Goal: Information Seeking & Learning: Learn about a topic

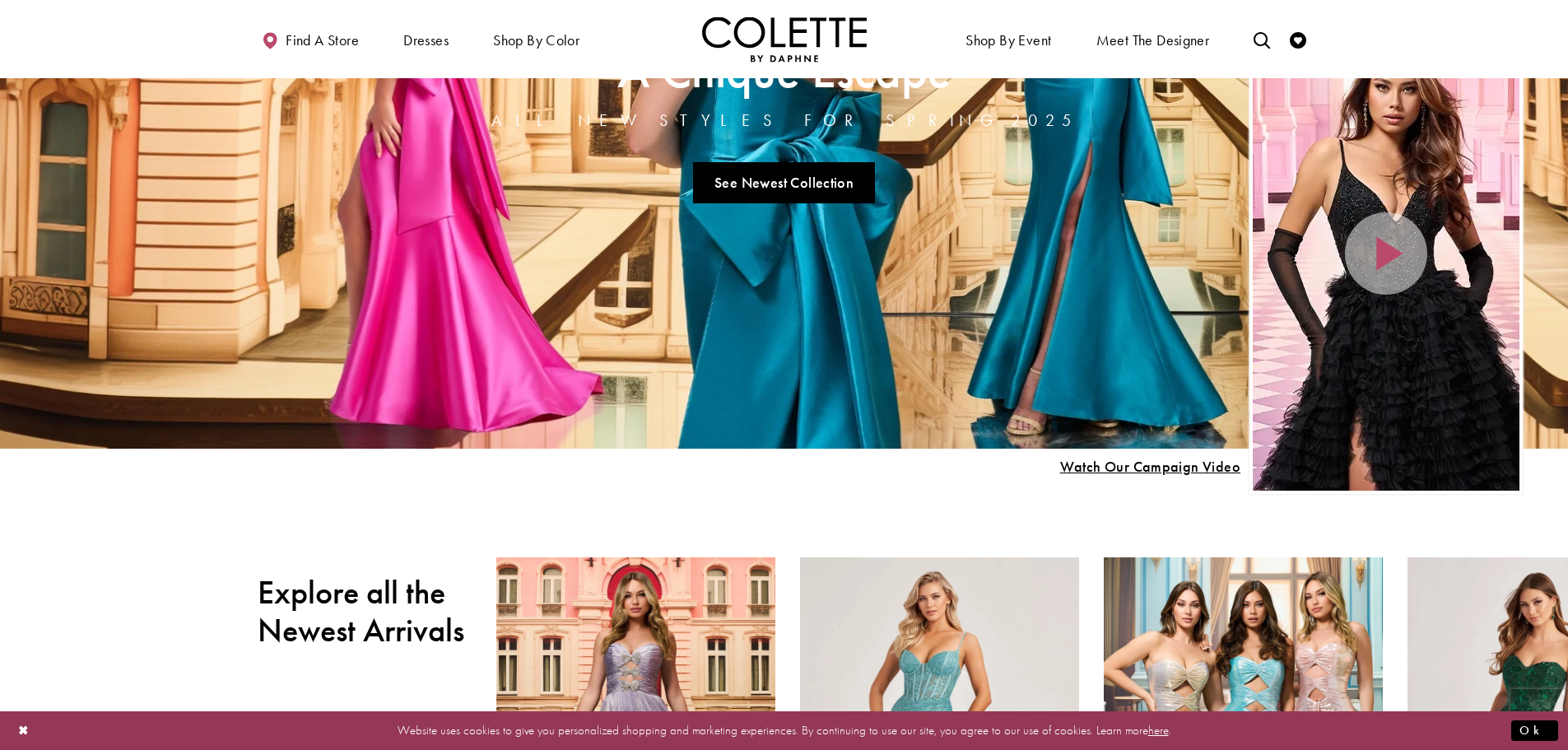
scroll to position [247, 0]
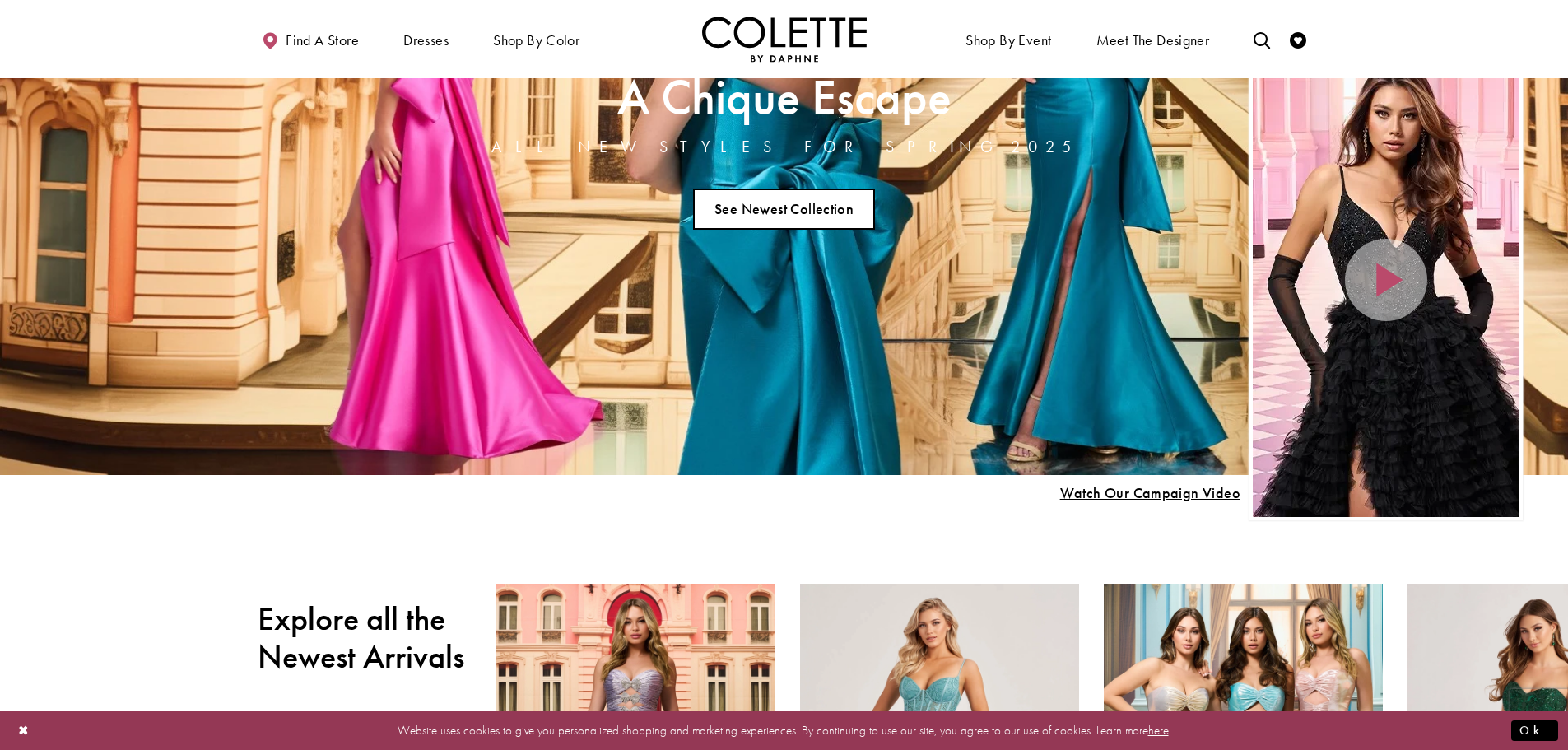
click at [821, 217] on link "See Newest Collection" at bounding box center [784, 208] width 183 height 41
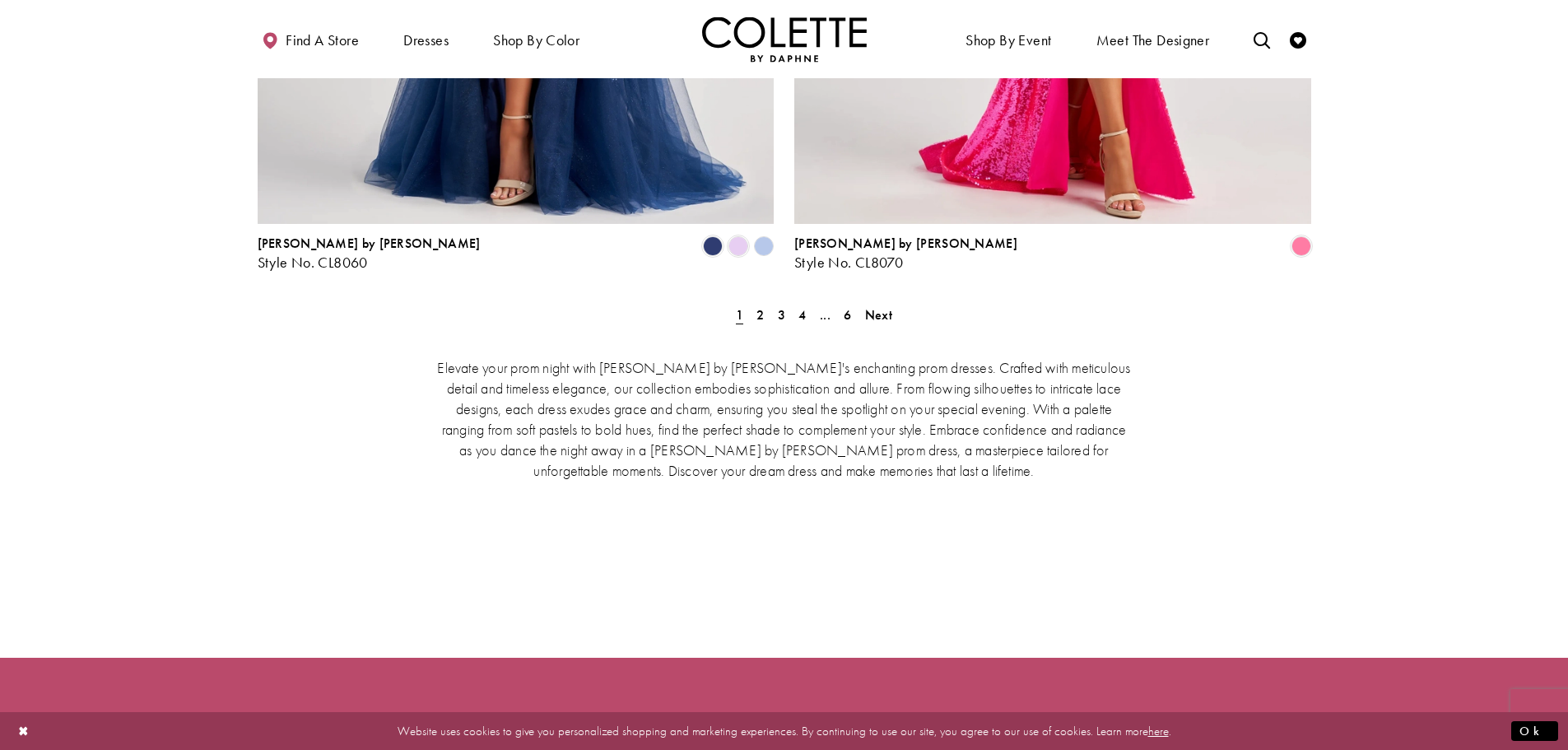
scroll to position [3458, 0]
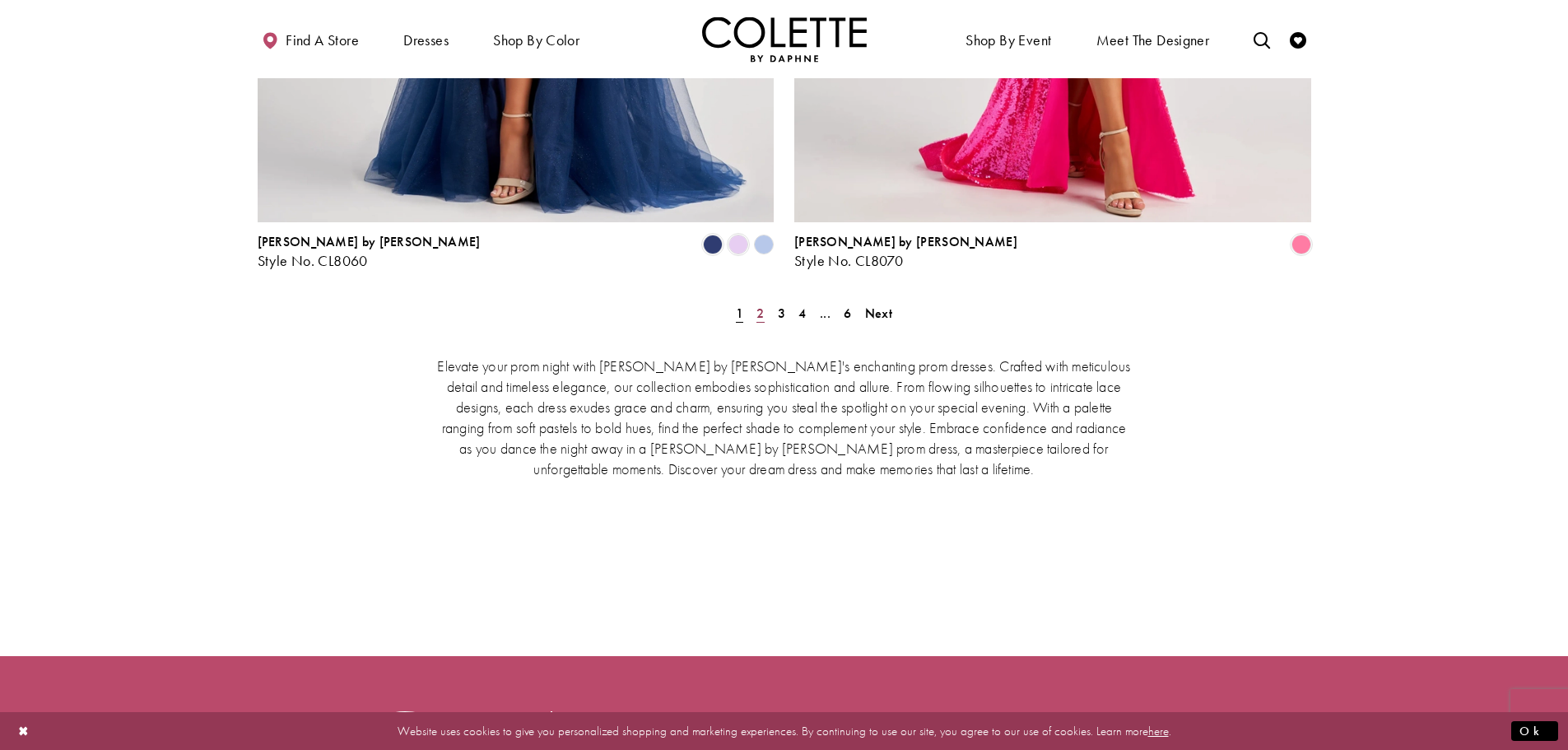
click at [757, 304] on span "2" at bounding box center [760, 313] width 8 height 17
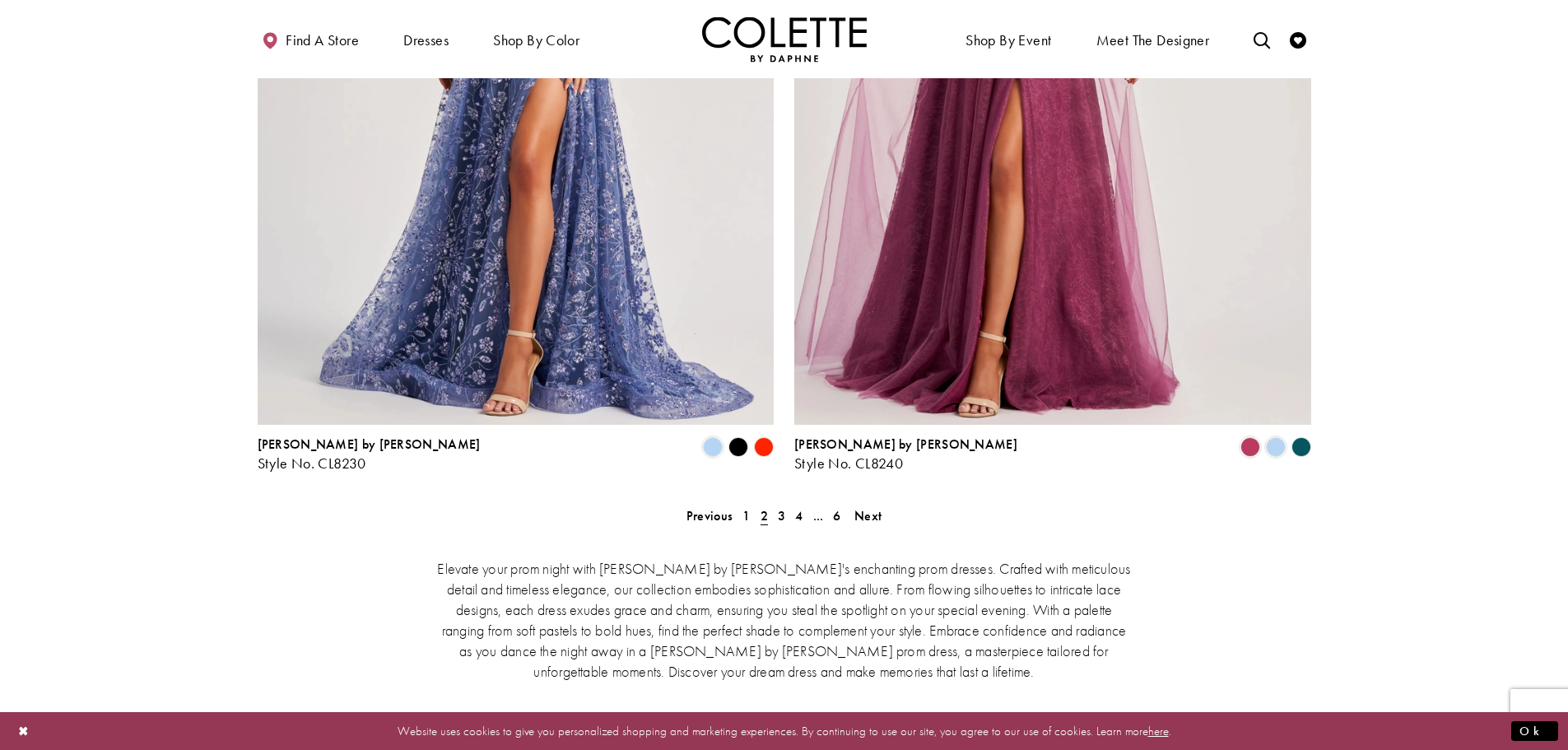
scroll to position [3304, 0]
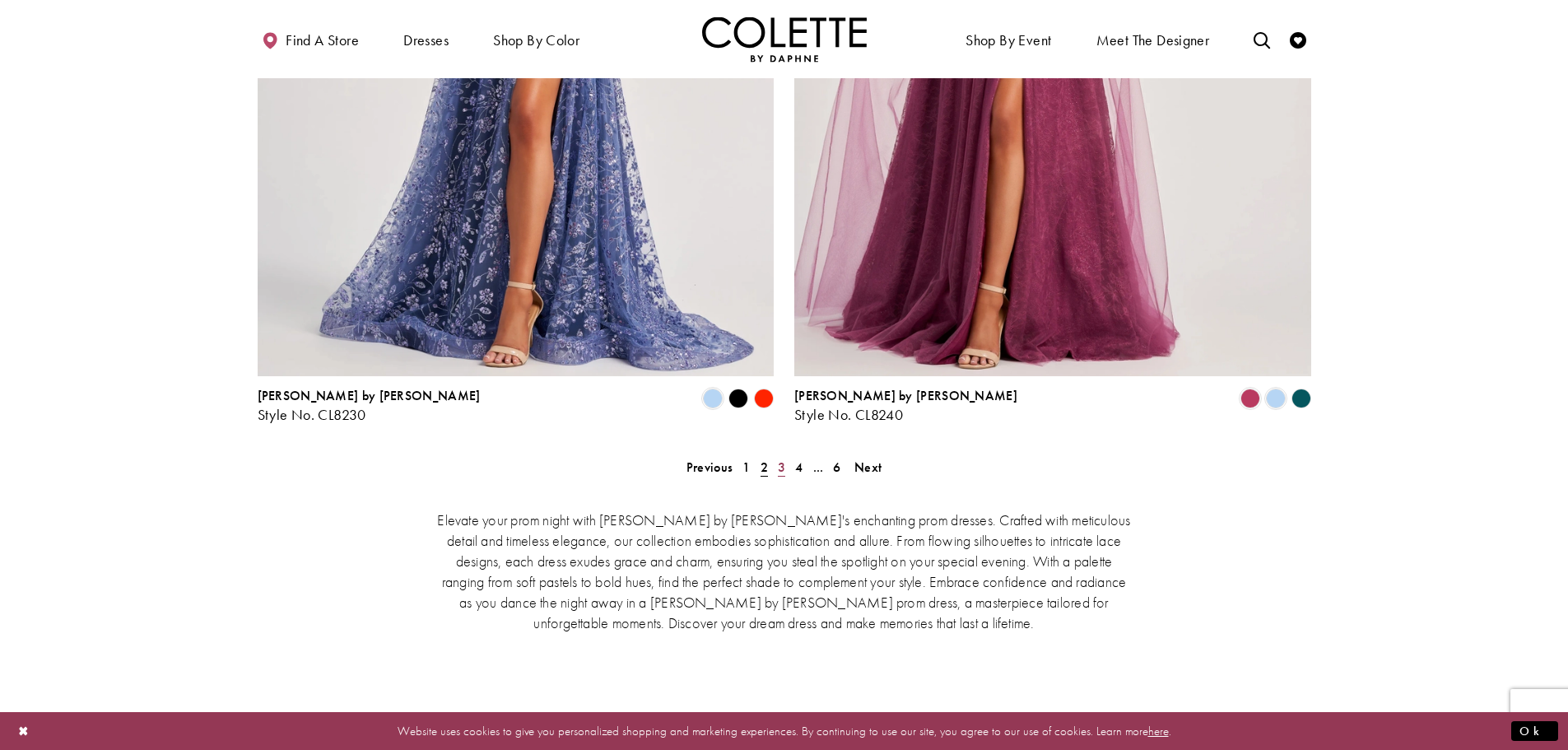
click at [777, 459] on span "3" at bounding box center [781, 467] width 8 height 17
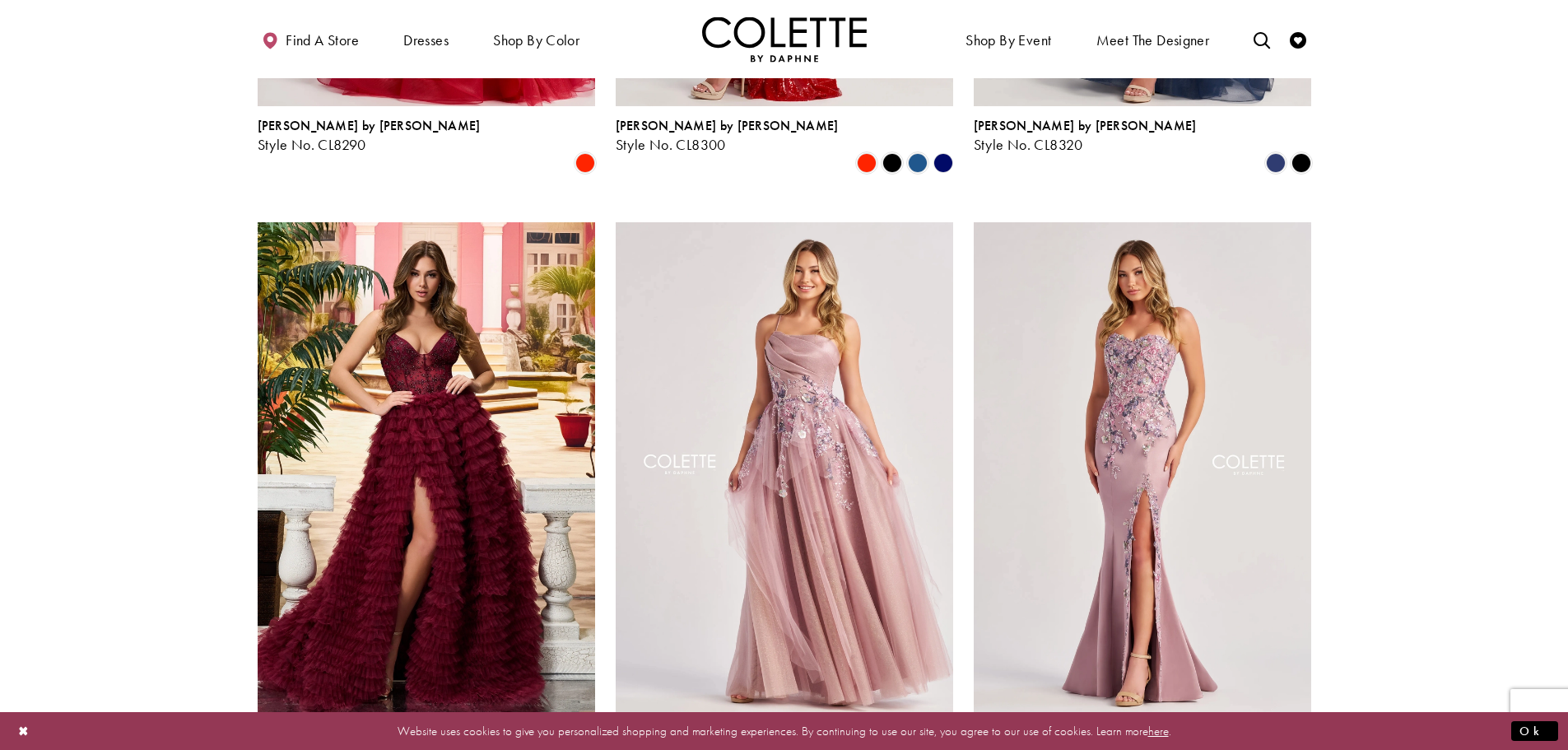
scroll to position [1575, 0]
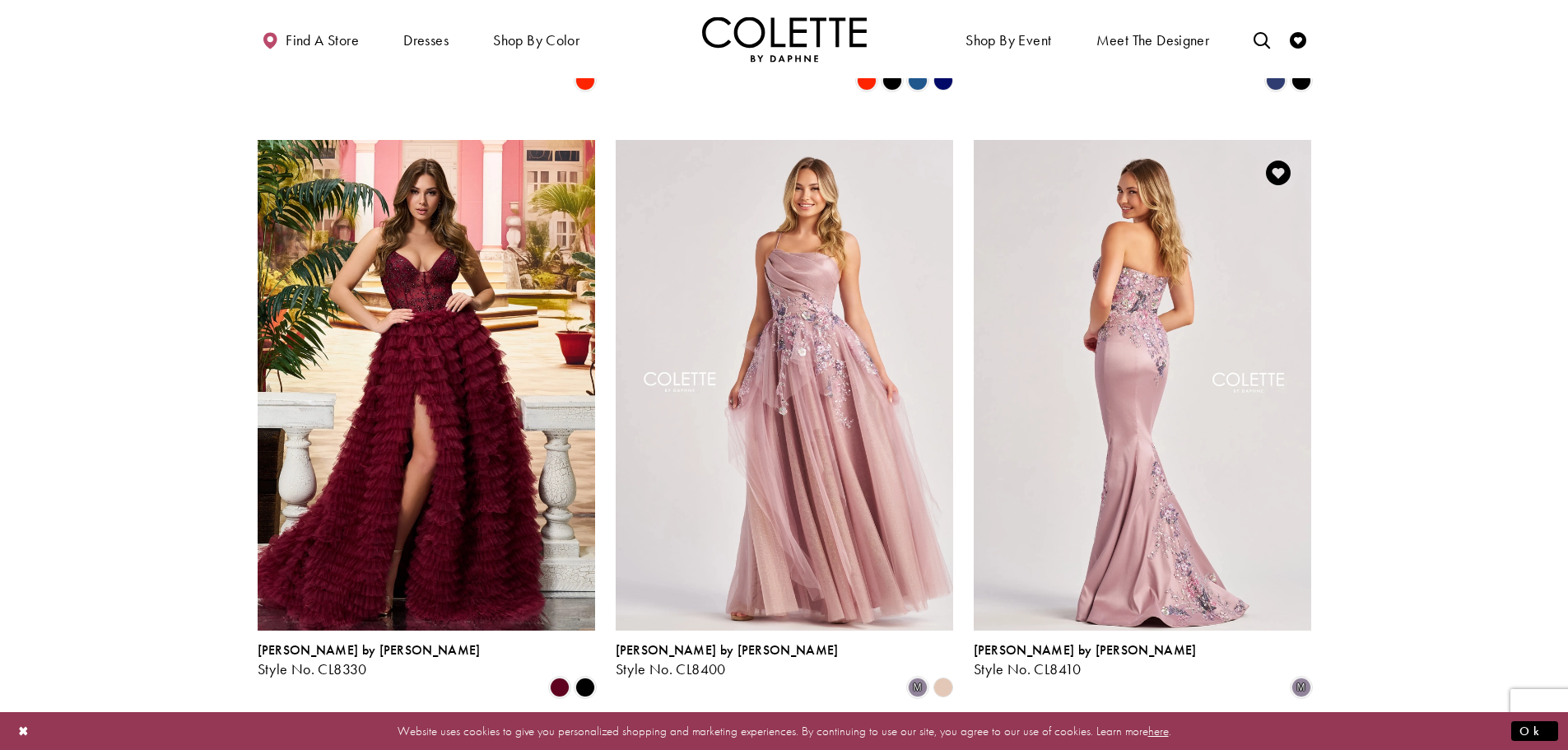
click at [1152, 263] on img "Visit Colette by Daphne Style No. CL8410 Page" at bounding box center [1142, 385] width 337 height 491
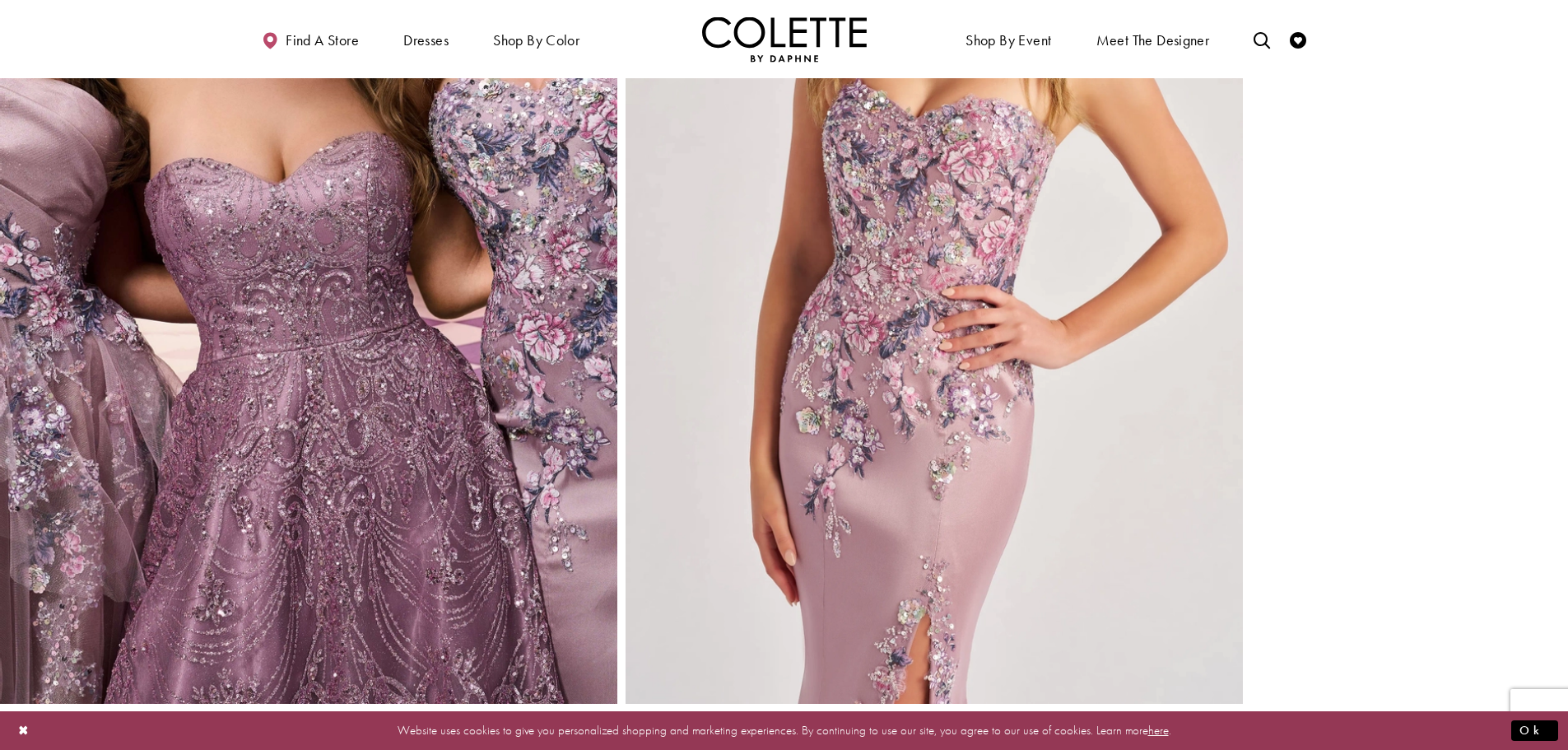
scroll to position [2141, 0]
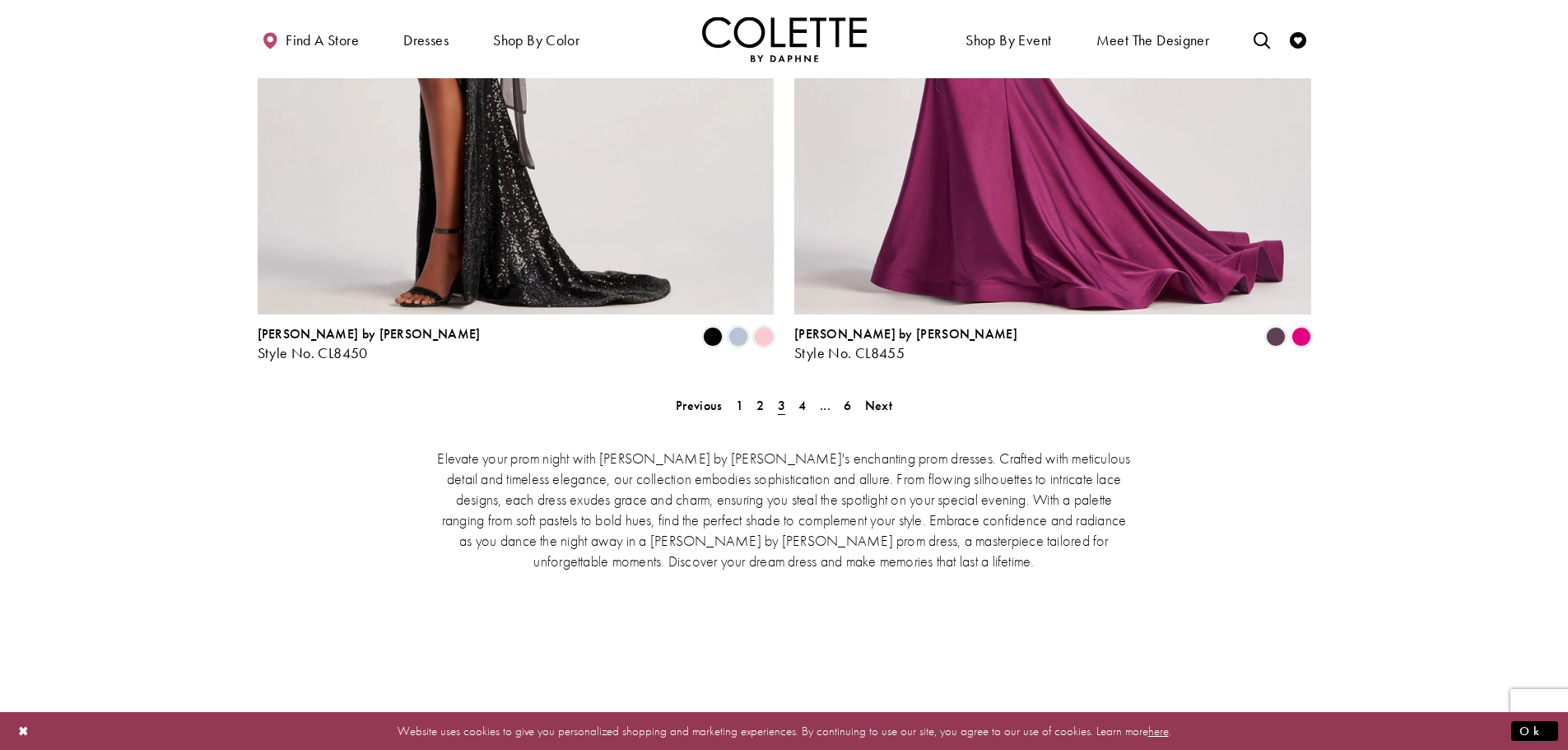
scroll to position [3387, 0]
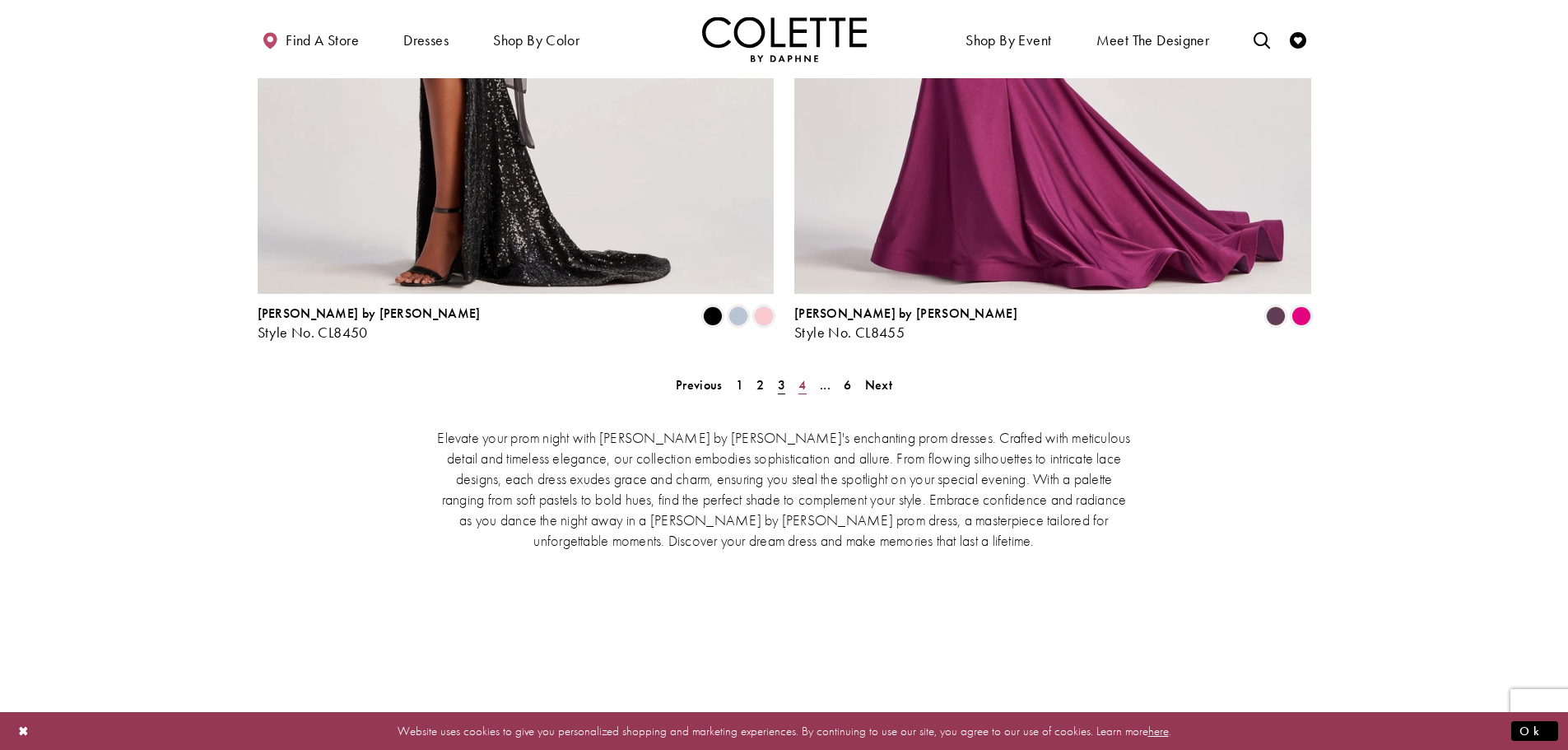
click at [806, 376] on span "4" at bounding box center [802, 385] width 8 height 17
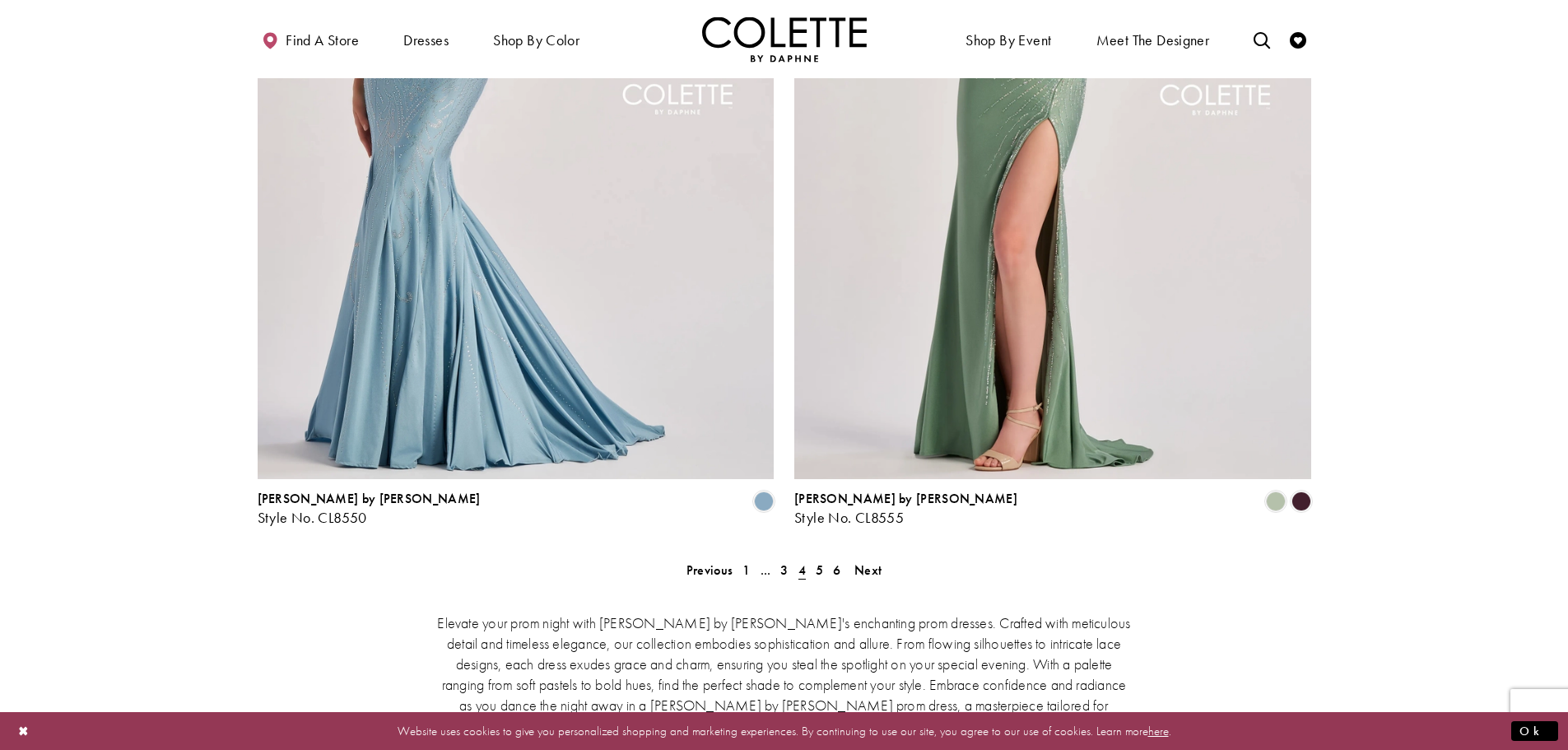
scroll to position [3222, 0]
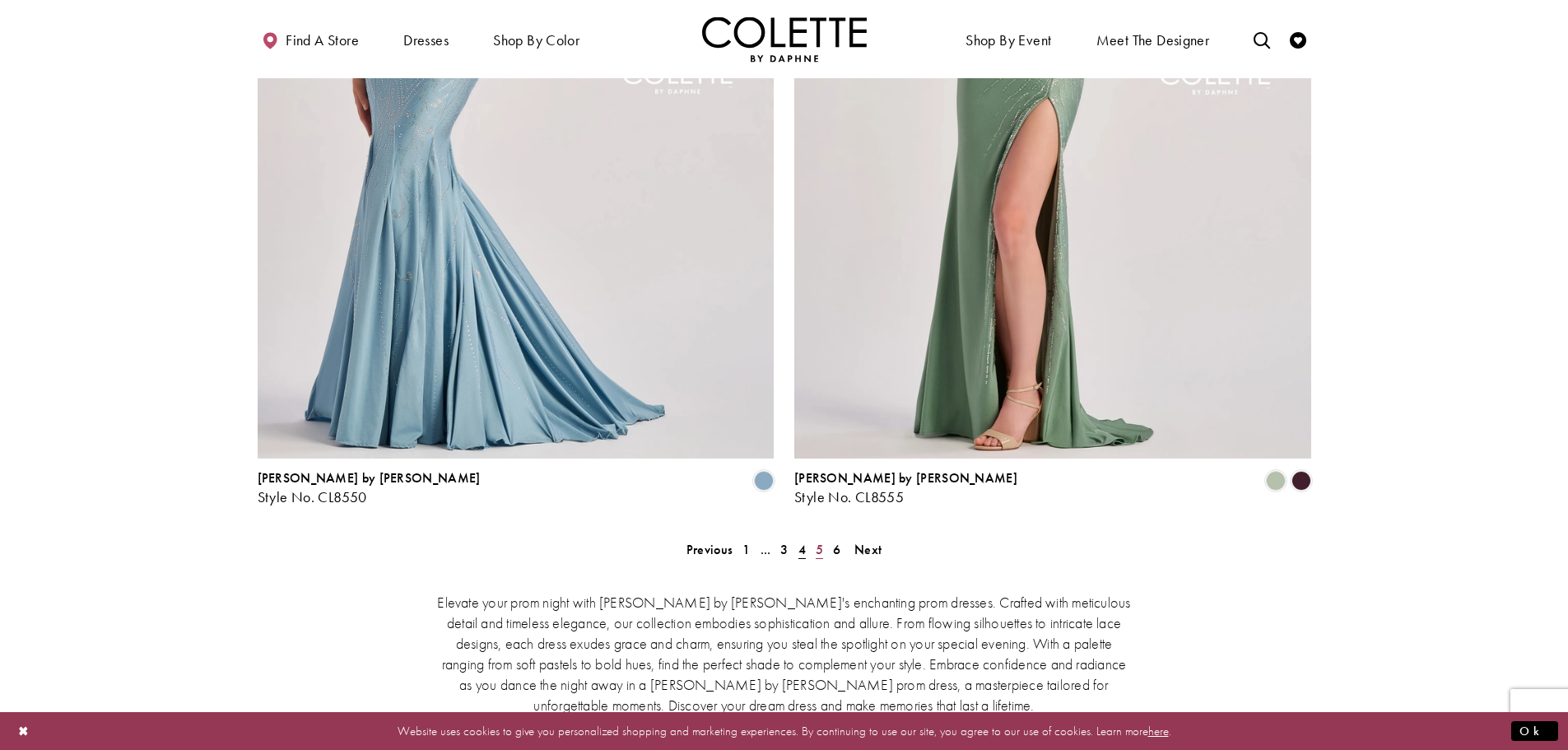
click at [817, 541] on span "5" at bounding box center [819, 550] width 8 height 17
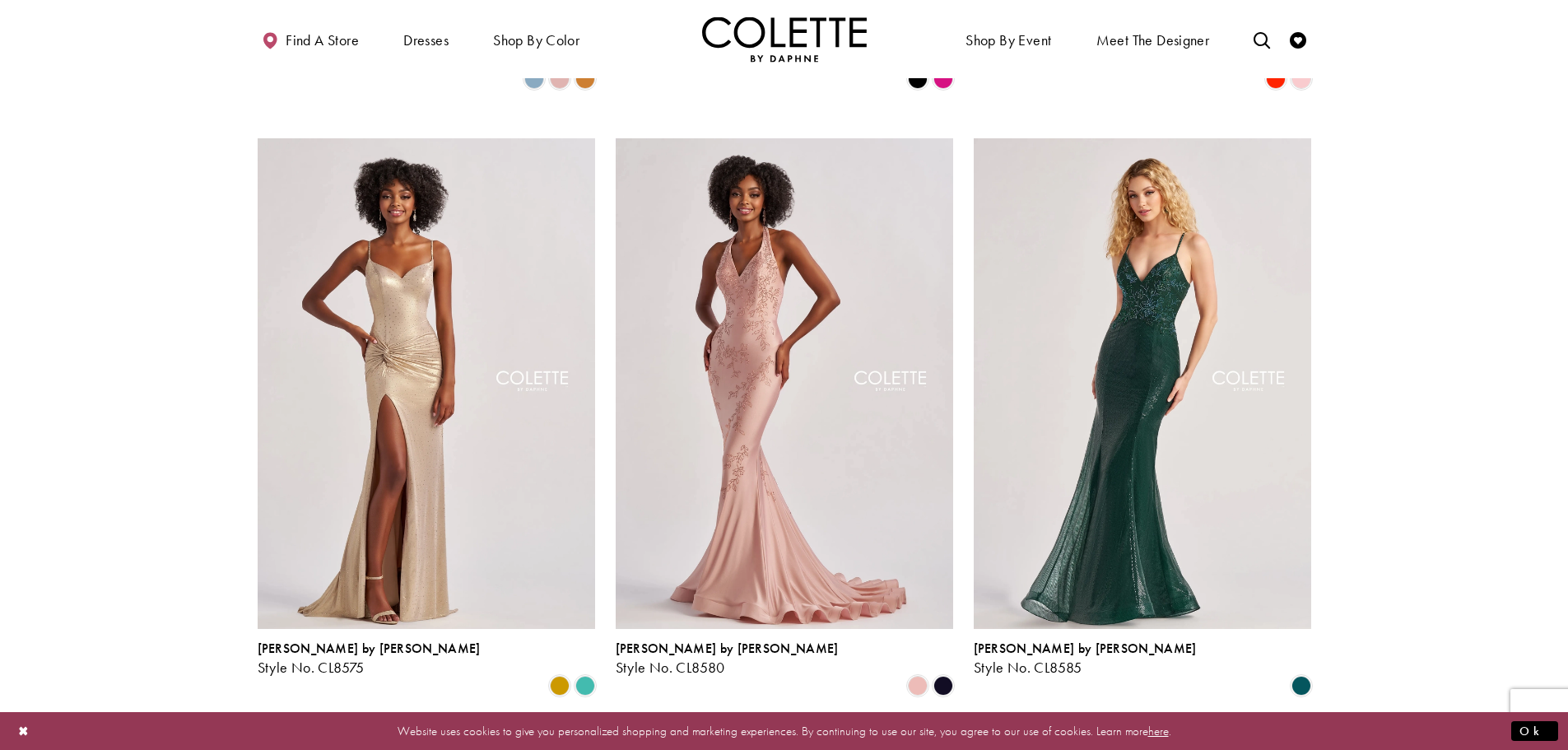
scroll to position [999, 0]
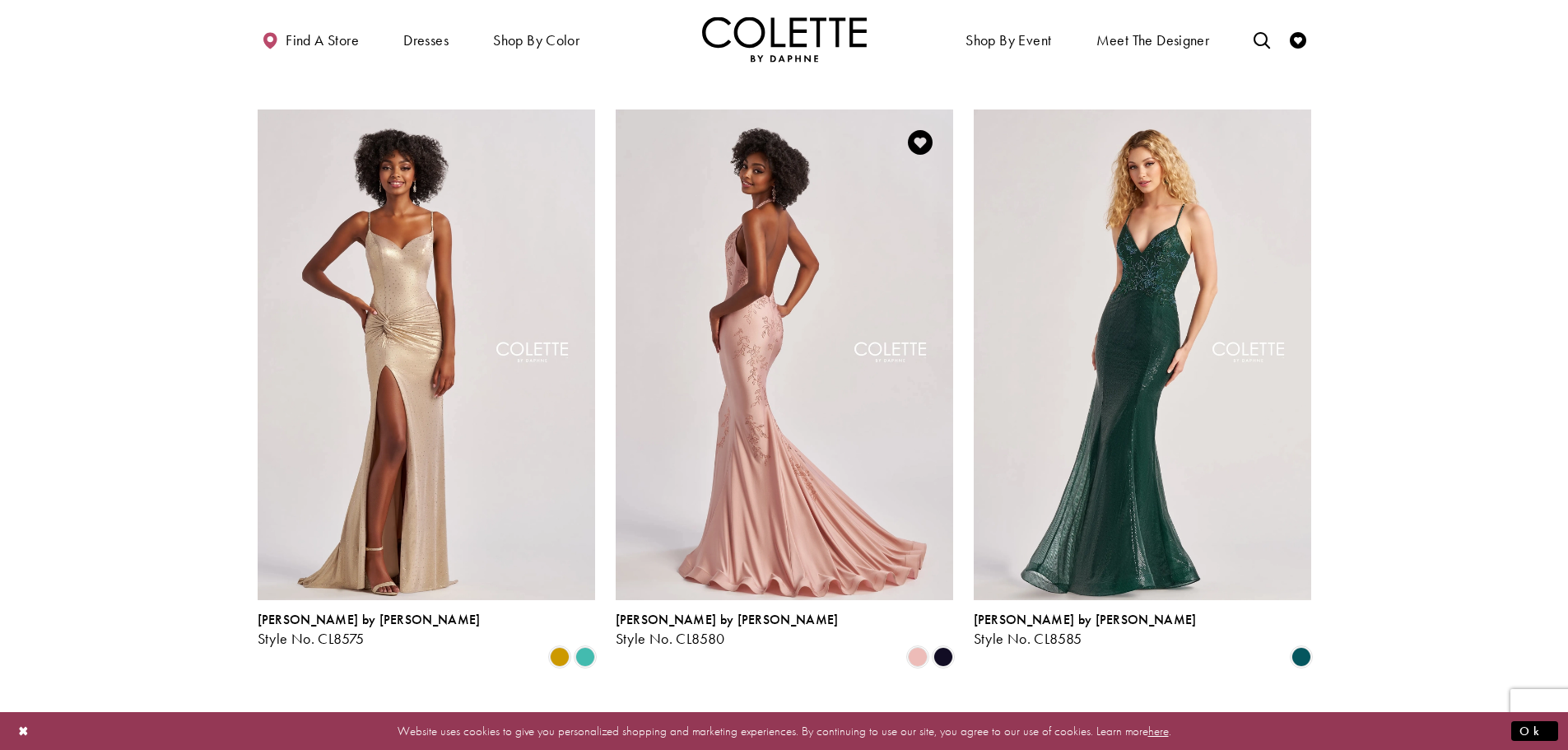
click at [761, 320] on img "Visit Colette by Daphne Style No. CL8580 Page" at bounding box center [784, 355] width 337 height 491
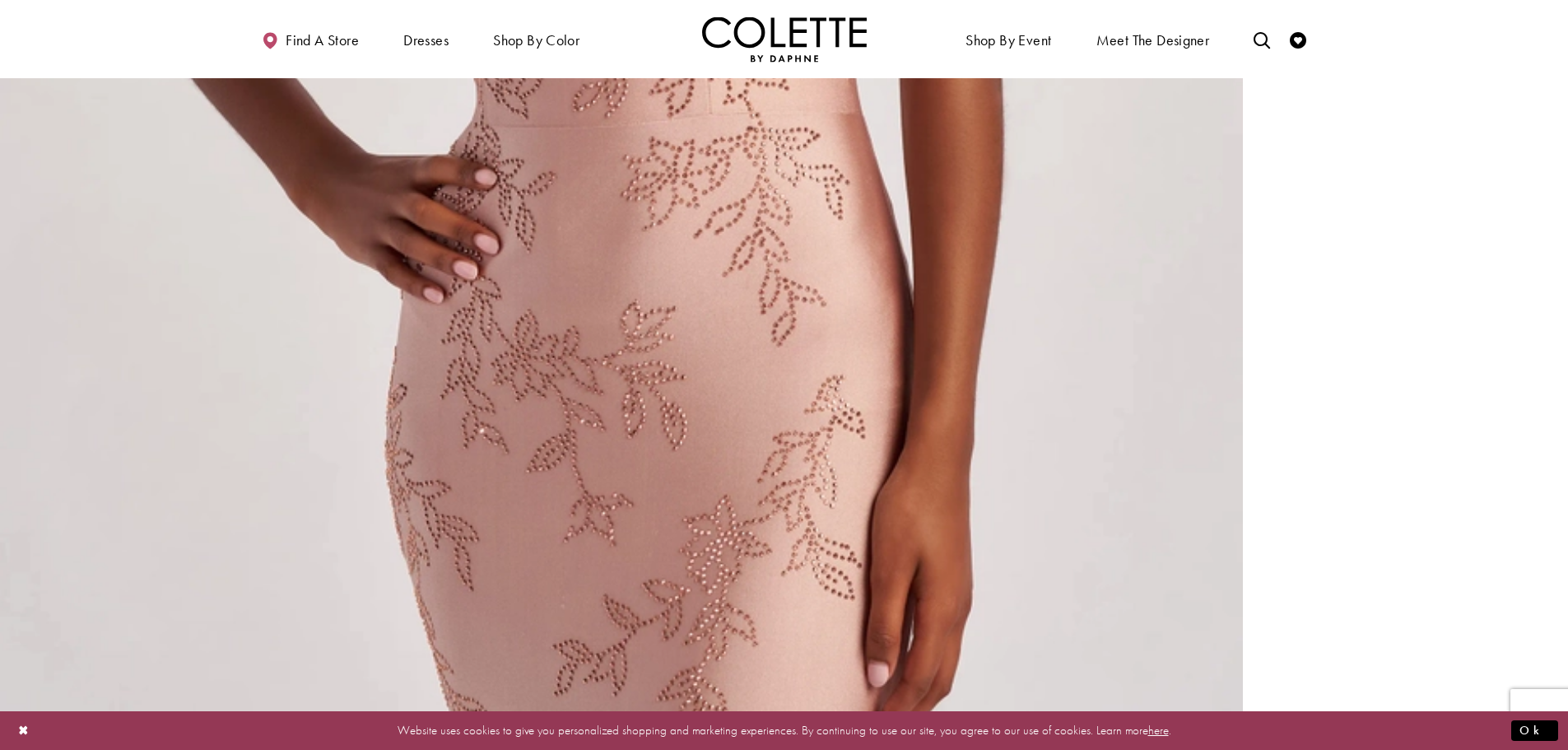
scroll to position [3047, 0]
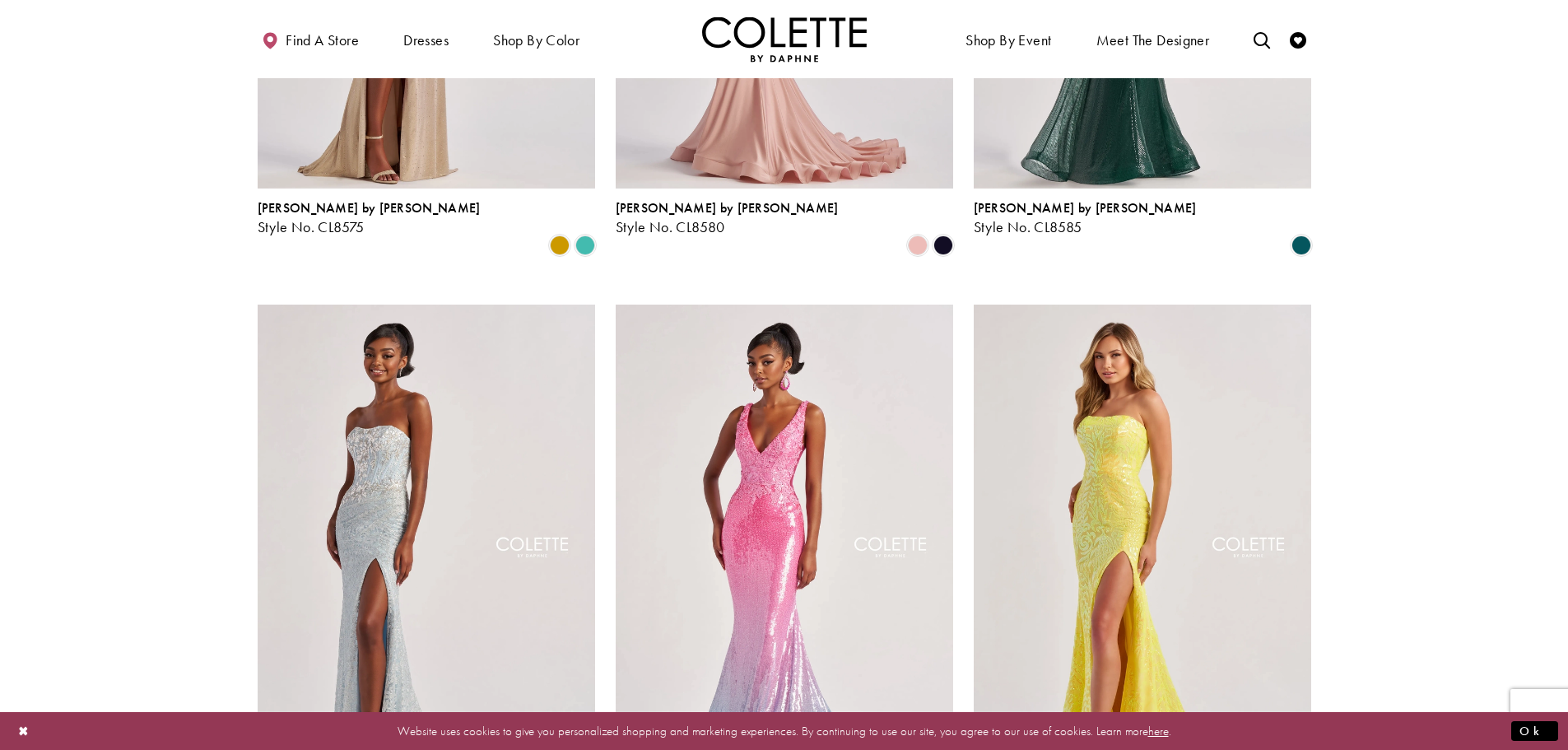
scroll to position [1493, 0]
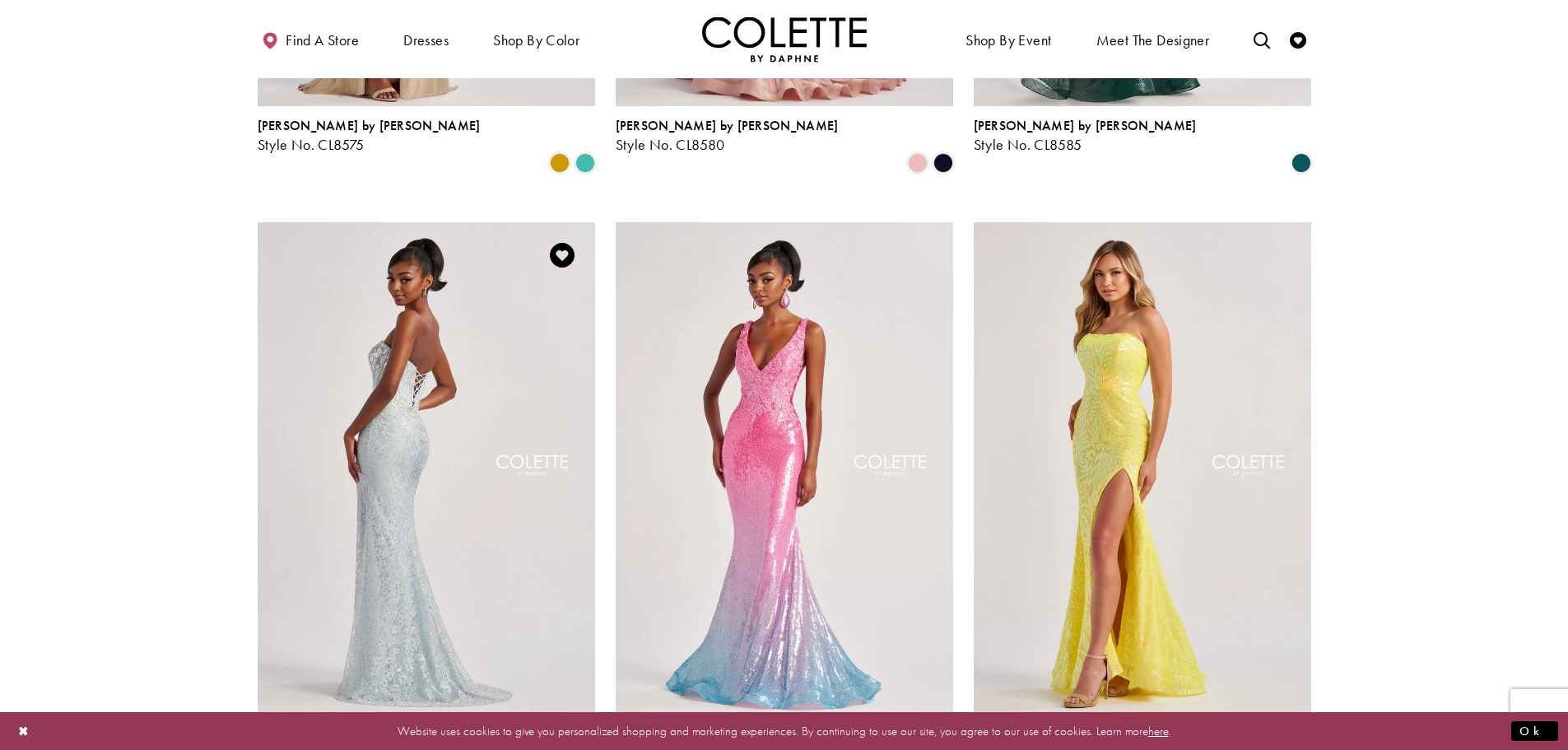
click at [449, 409] on img "Visit Colette by Daphne Style No. CL8595 Page" at bounding box center [426, 467] width 337 height 491
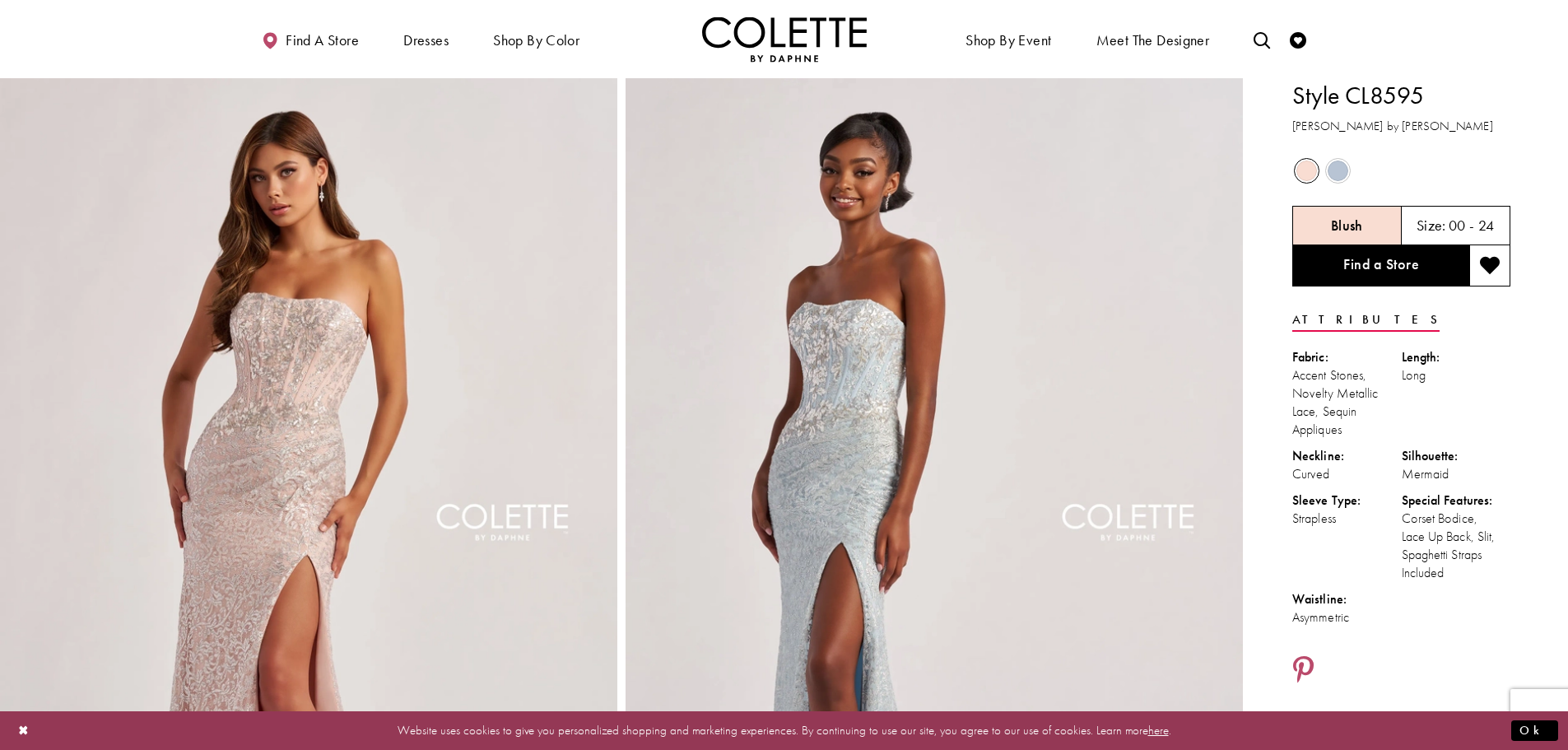
click at [395, 417] on img "Full size Style CL8595 Colette by Daphne #0 Blush frontface vertical picture" at bounding box center [309, 541] width 617 height 926
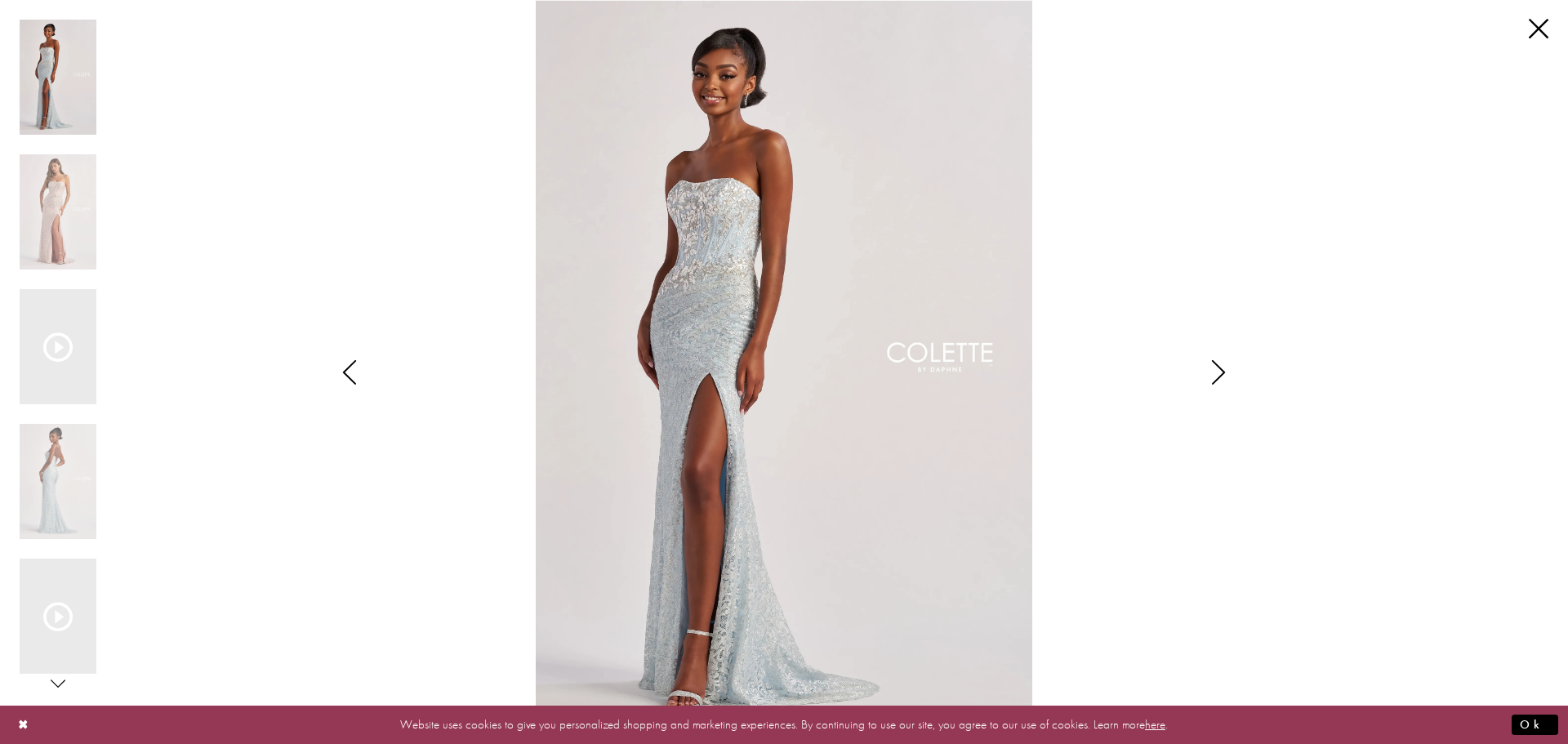
click at [1225, 368] on icon "Style CL8595 Colette by Daphne Views dialog" at bounding box center [1218, 372] width 40 height 24
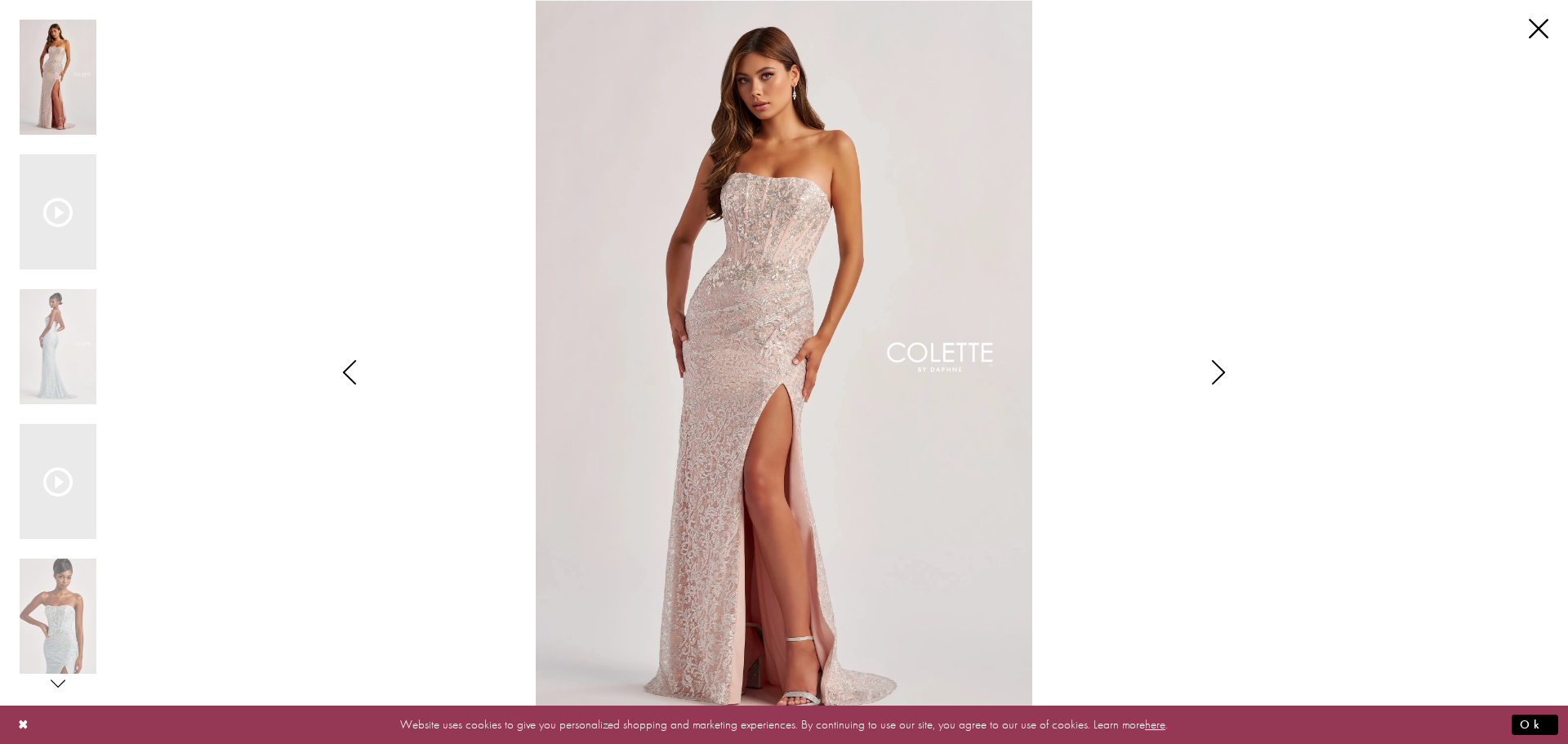
click at [1225, 368] on icon "Style CL8595 Colette by Daphne Views dialog" at bounding box center [1218, 372] width 40 height 24
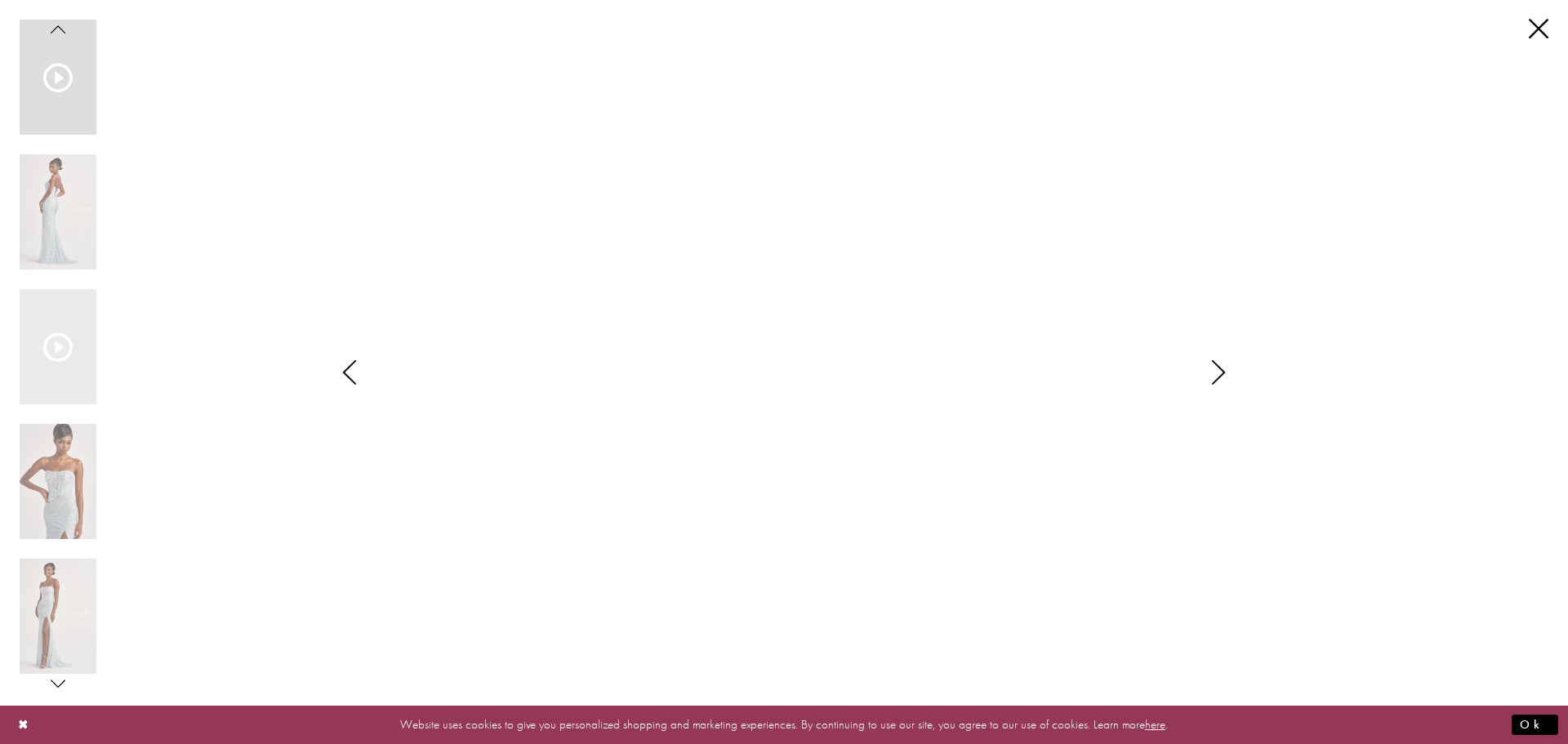
click at [1225, 368] on icon "Style CL8595 Colette by Daphne Views dialog" at bounding box center [1218, 372] width 40 height 24
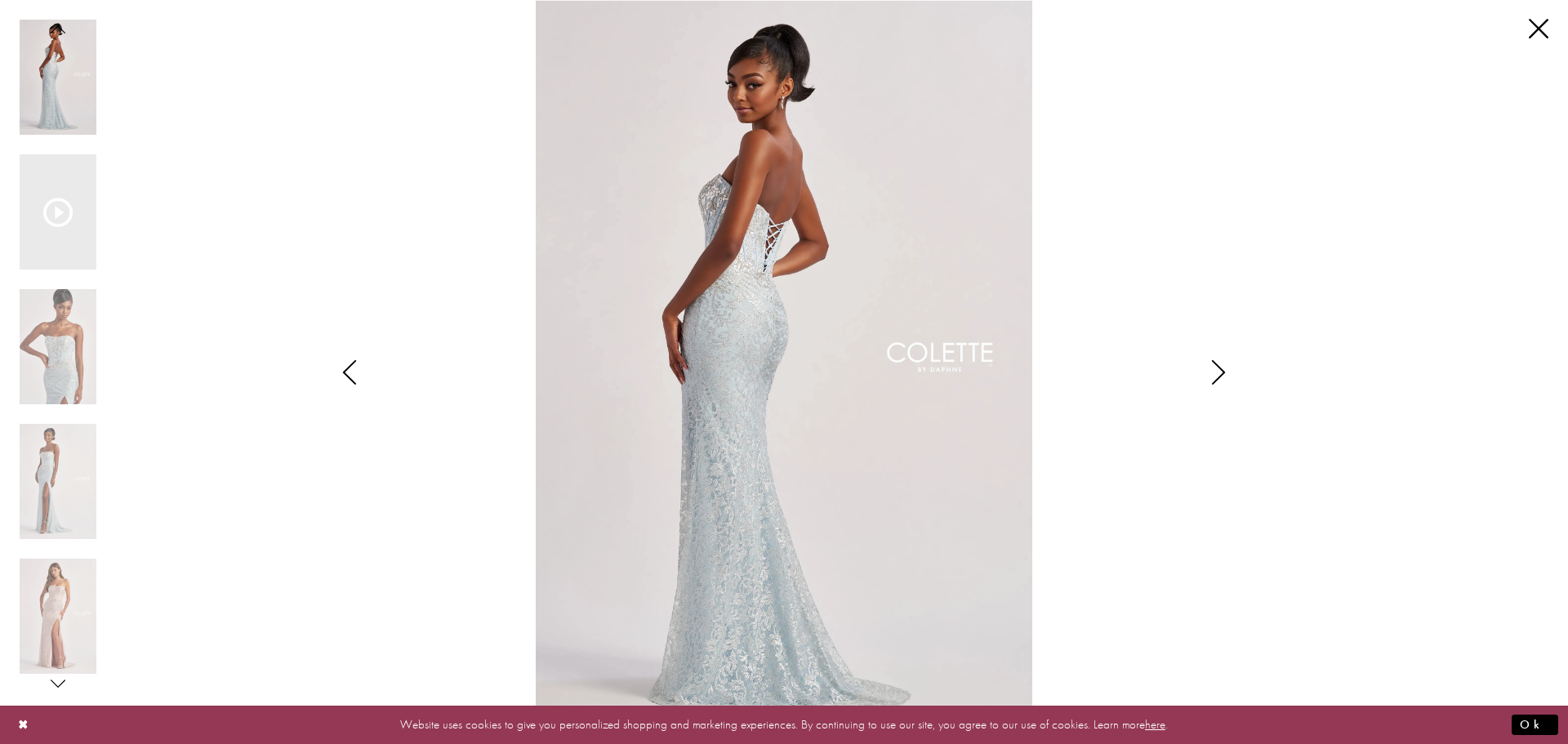
click at [1225, 368] on icon "Style CL8595 Colette by Daphne Views dialog" at bounding box center [1218, 372] width 40 height 24
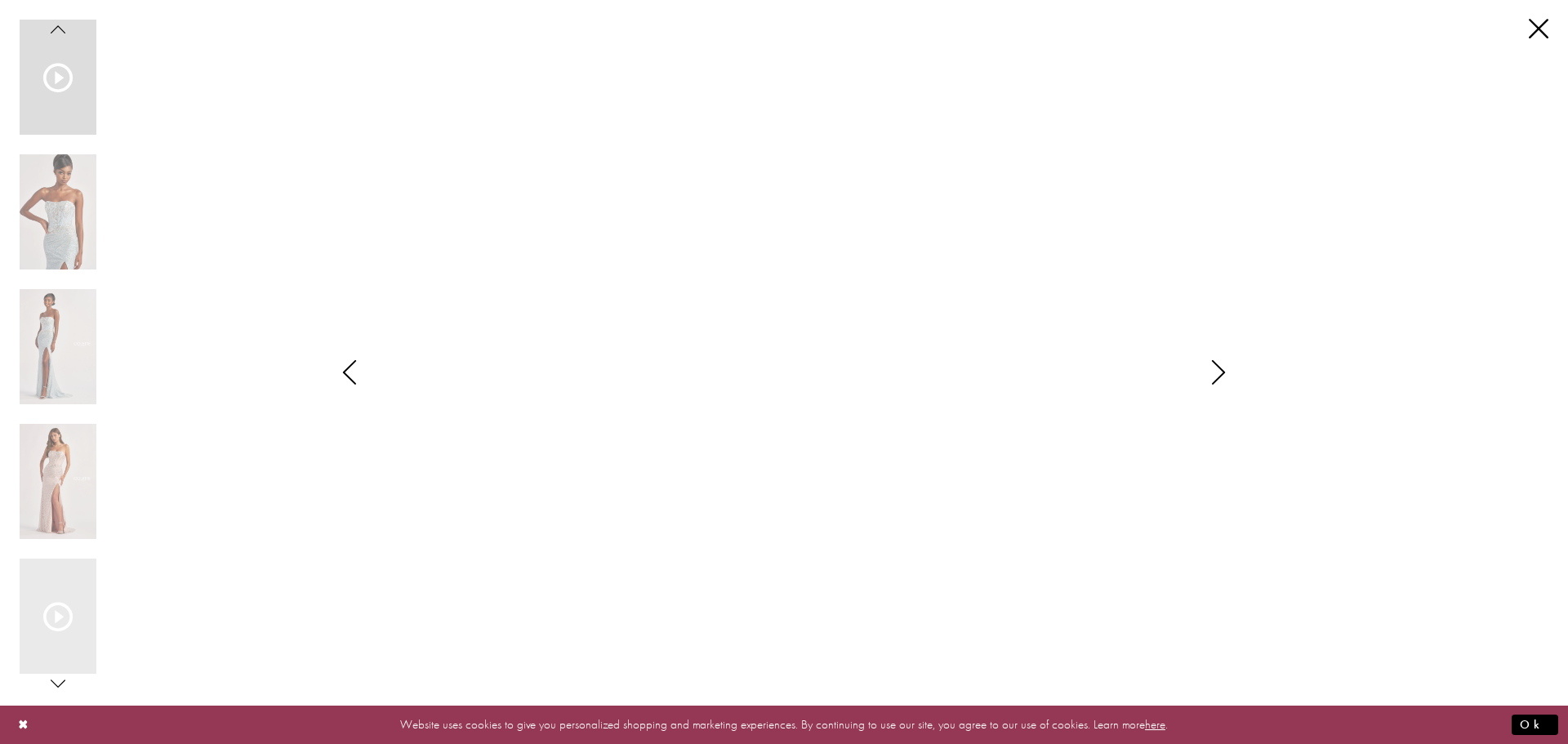
click at [1225, 368] on icon "Style CL8595 Colette by Daphne Views dialog" at bounding box center [1218, 372] width 40 height 24
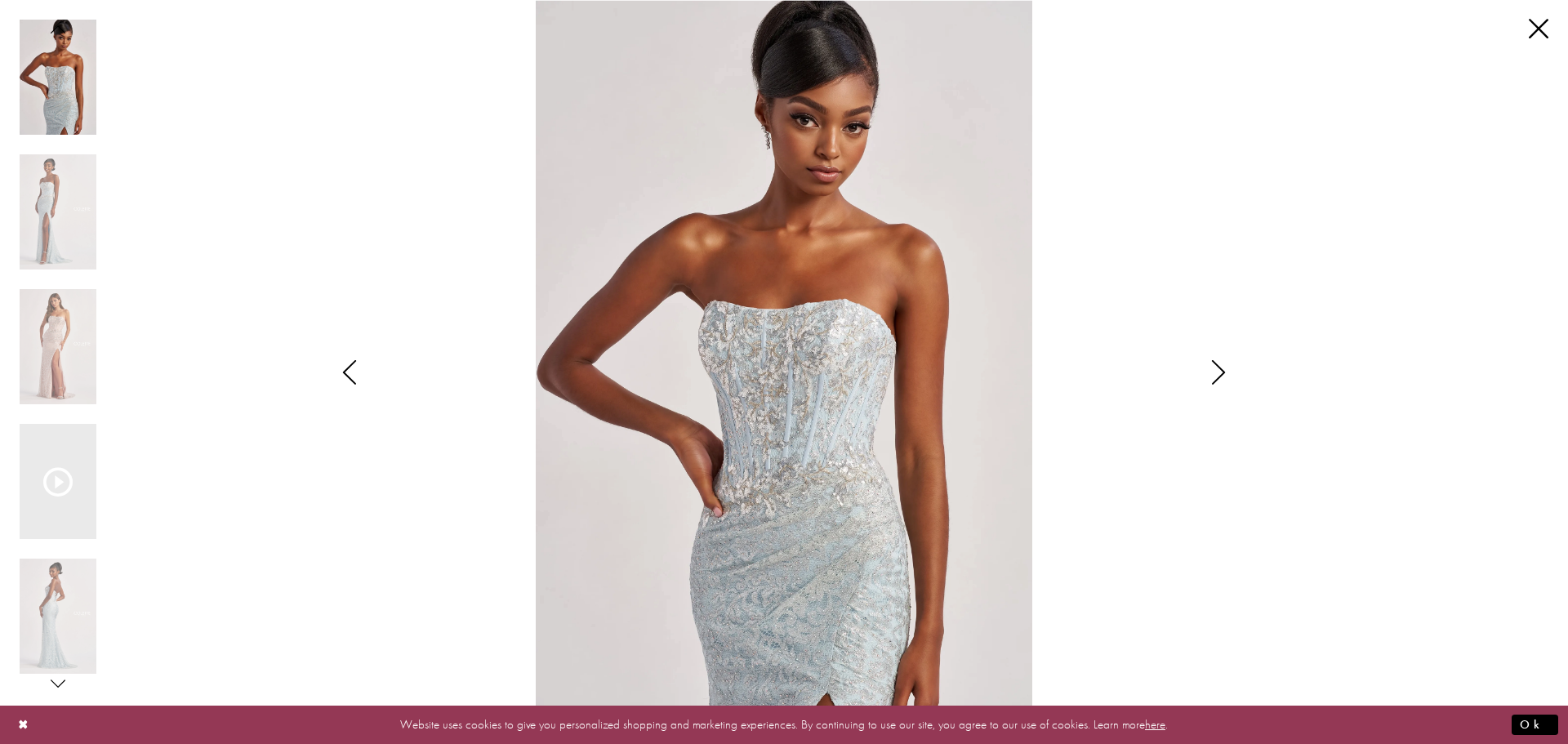
click at [1225, 368] on icon "Style CL8595 Colette by Daphne Views dialog" at bounding box center [1218, 372] width 40 height 24
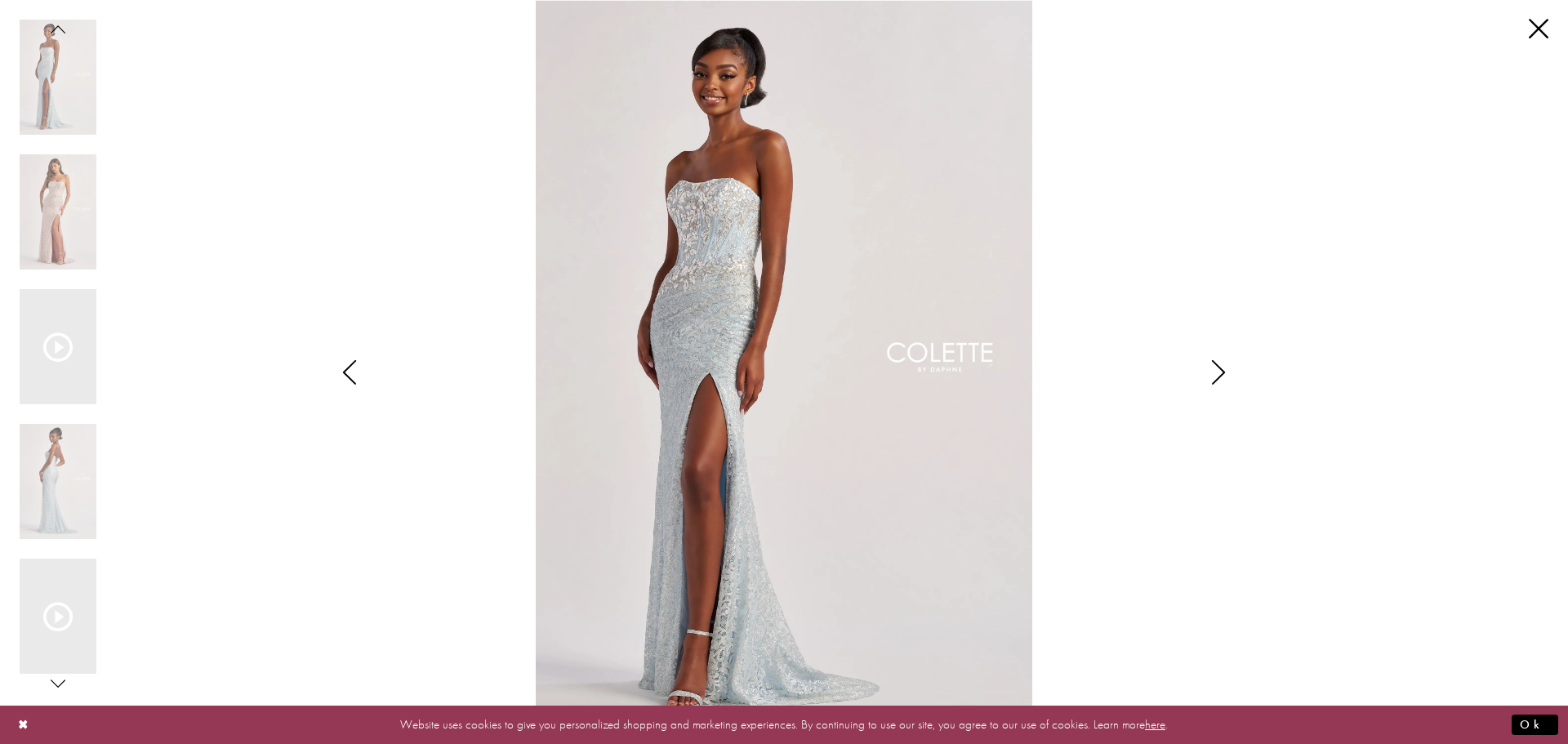
click at [1225, 368] on icon "Style CL8595 Colette by Daphne Views dialog" at bounding box center [1218, 372] width 40 height 24
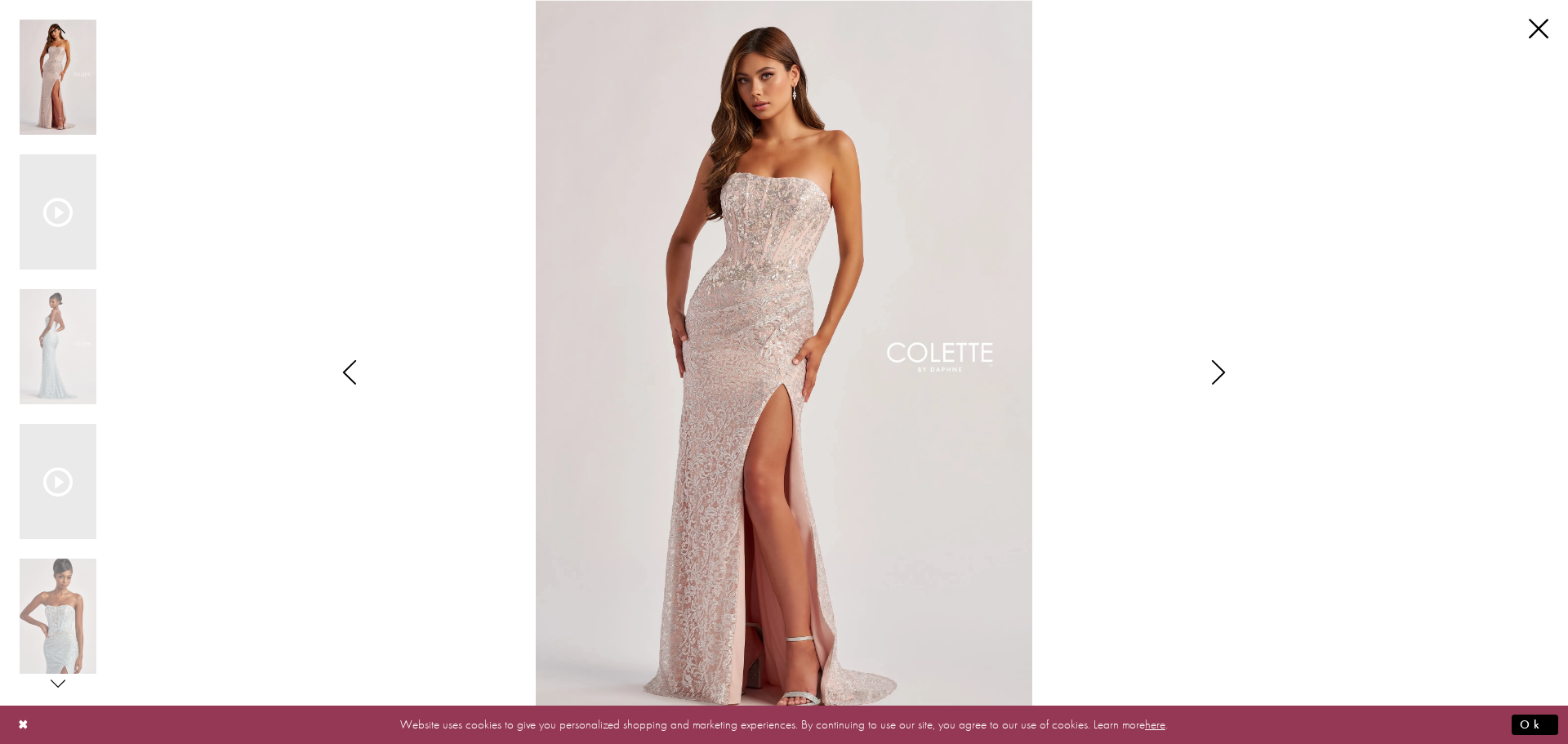
click at [1225, 368] on icon "Style CL8595 Colette by Daphne Views dialog" at bounding box center [1218, 372] width 40 height 24
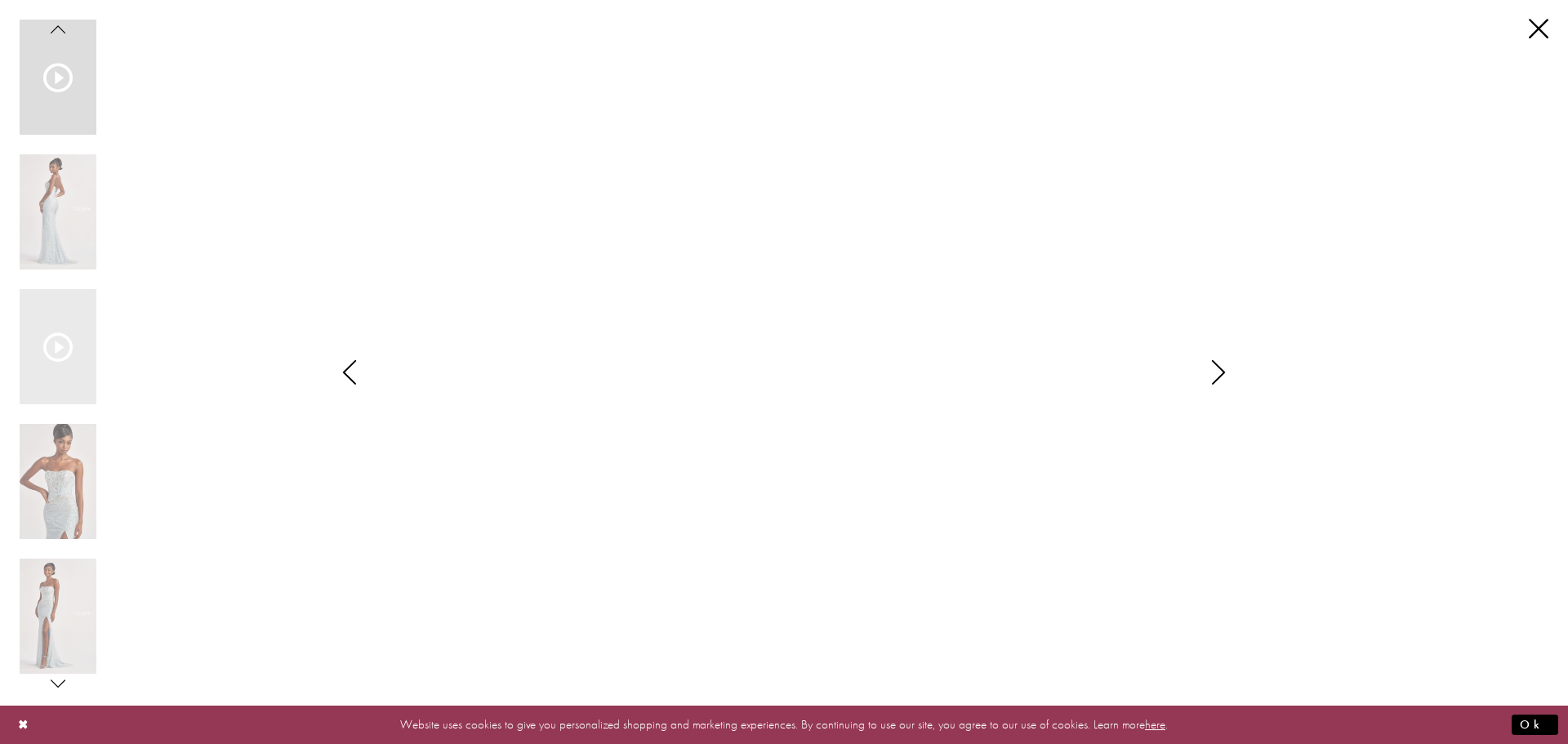
click at [1225, 368] on icon "Style CL8595 Colette by Daphne Views dialog" at bounding box center [1218, 372] width 40 height 24
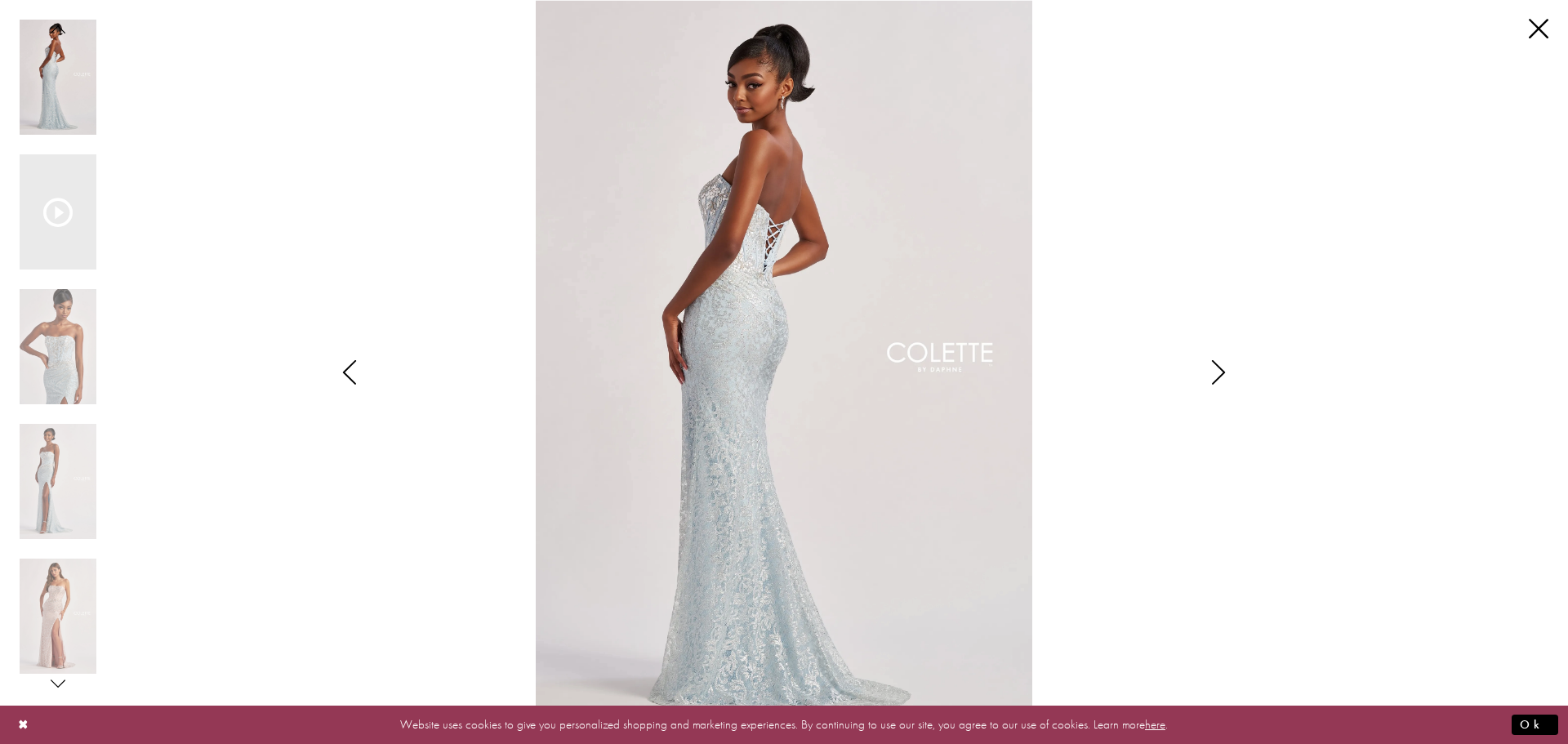
click at [1225, 368] on icon "Style CL8595 Colette by Daphne Views dialog" at bounding box center [1218, 372] width 40 height 24
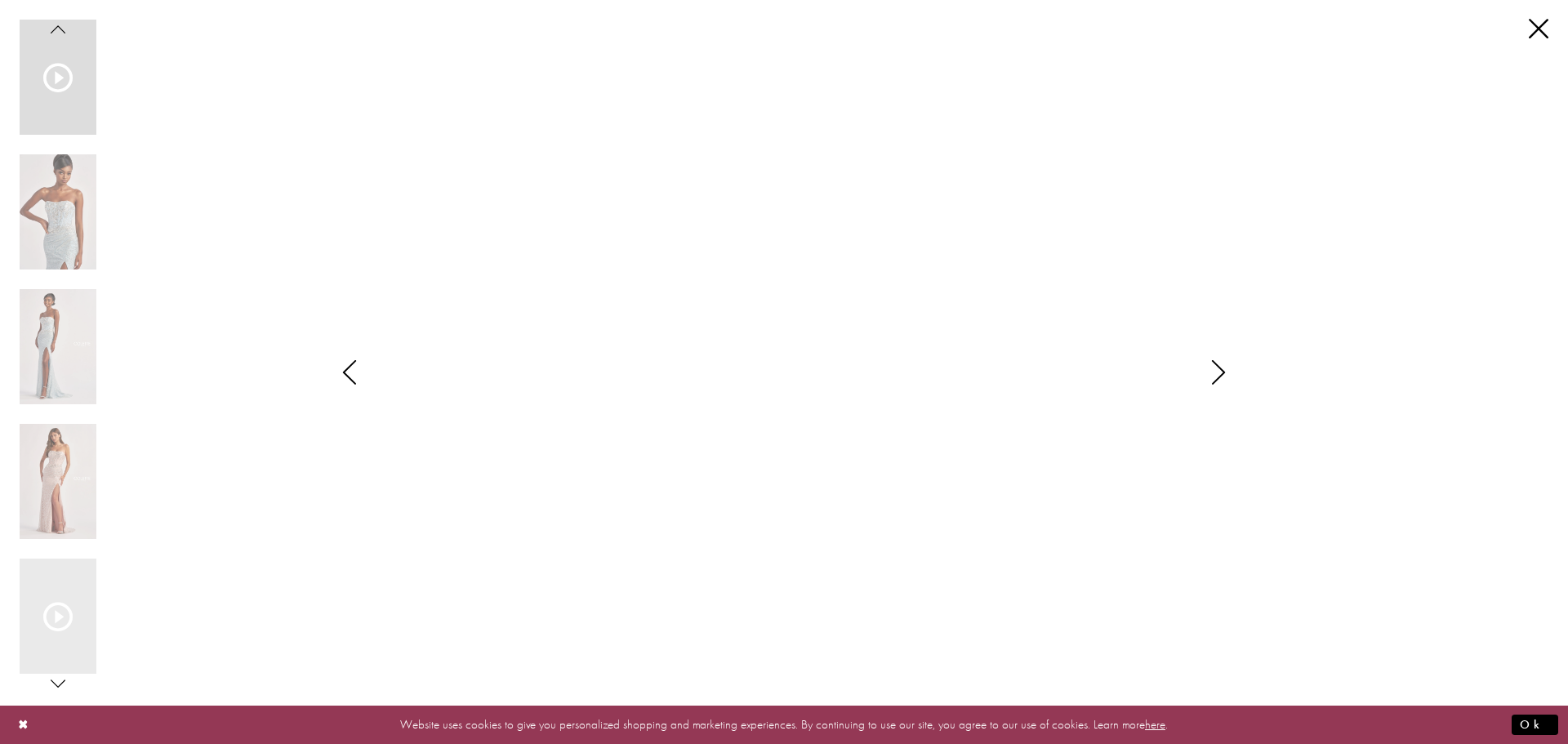
click at [1225, 368] on icon "Style CL8595 Colette by Daphne Views dialog" at bounding box center [1218, 372] width 40 height 24
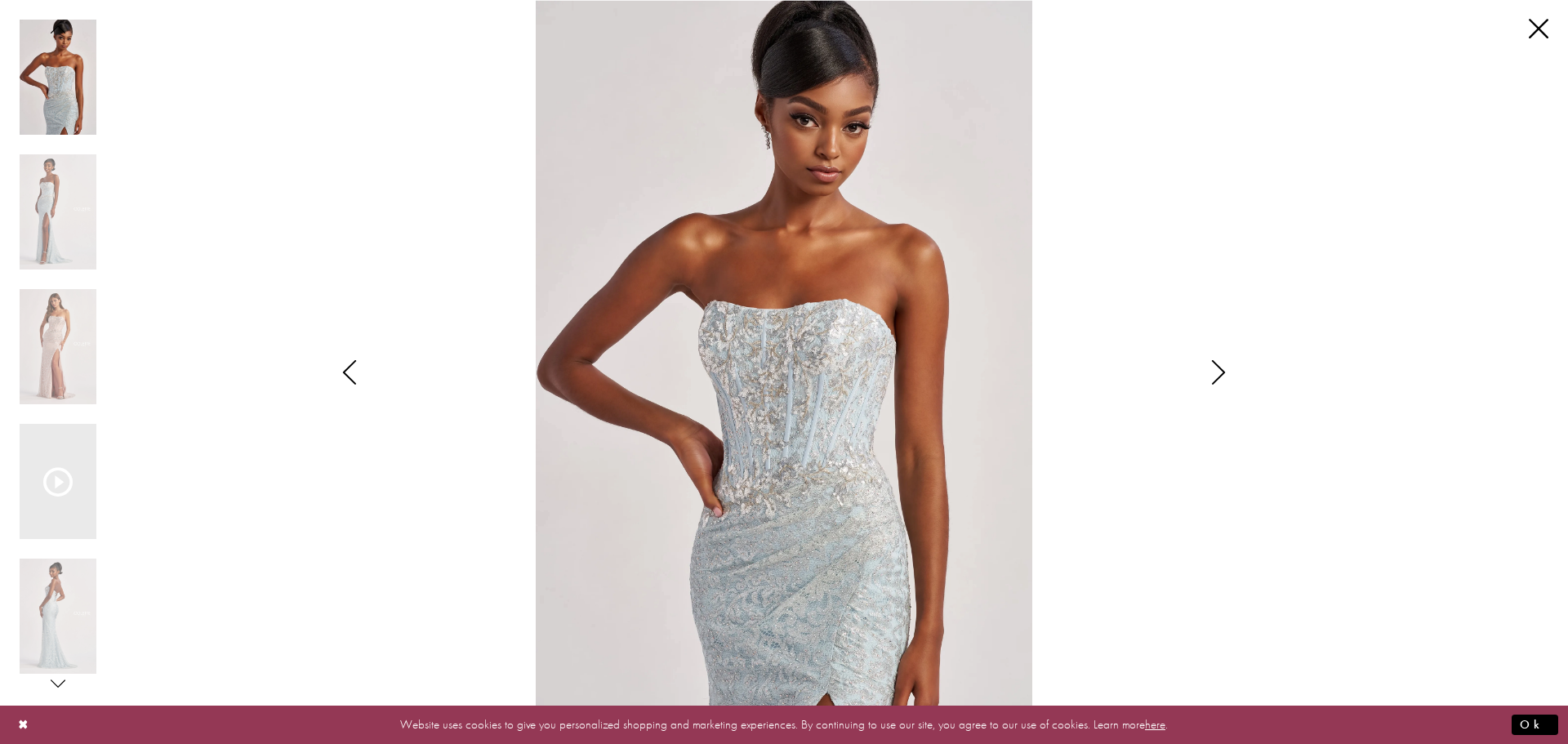
click at [1225, 368] on icon "Style CL8595 Colette by Daphne Views dialog" at bounding box center [1218, 372] width 40 height 24
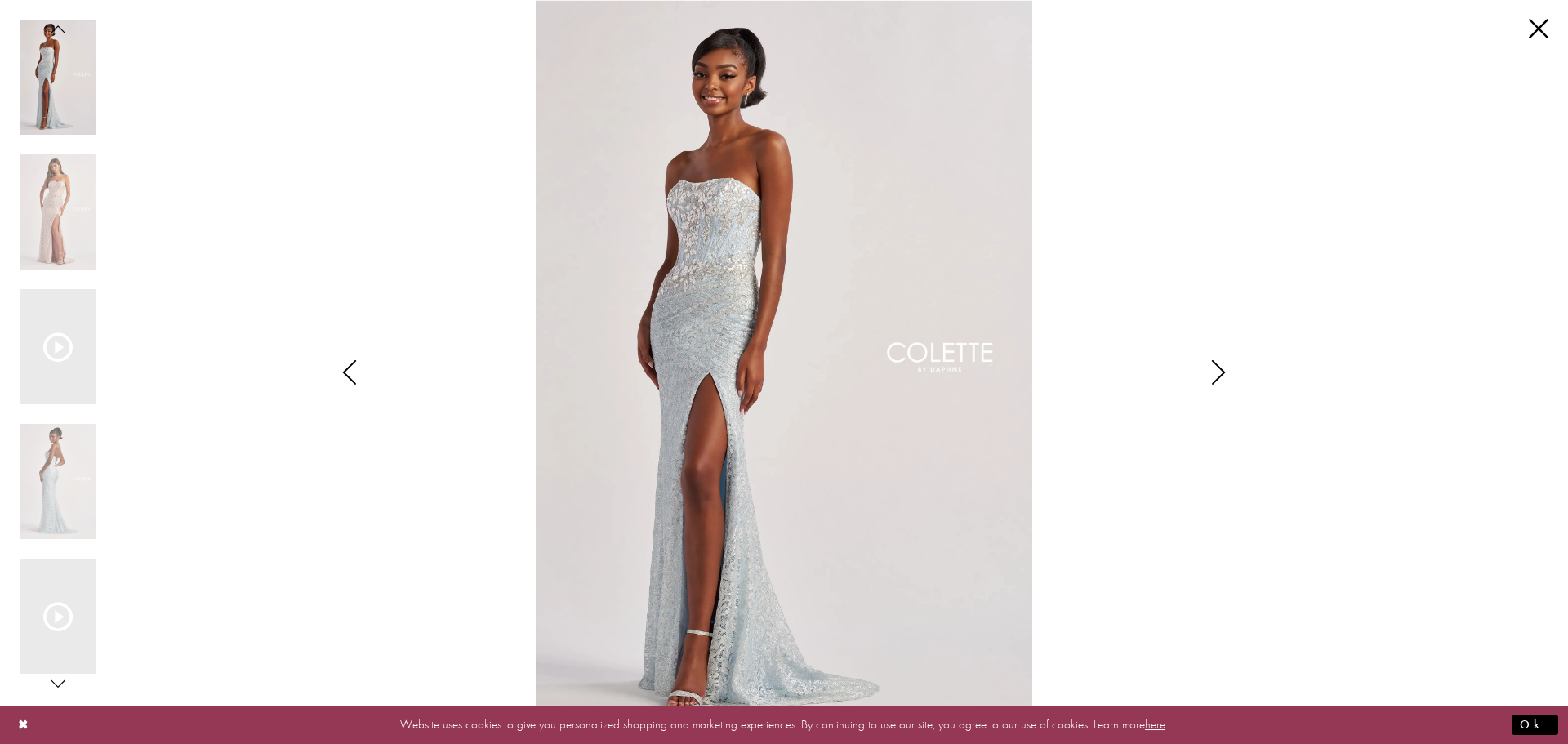
click at [1225, 368] on icon "Style CL8595 Colette by Daphne Views dialog" at bounding box center [1218, 372] width 40 height 24
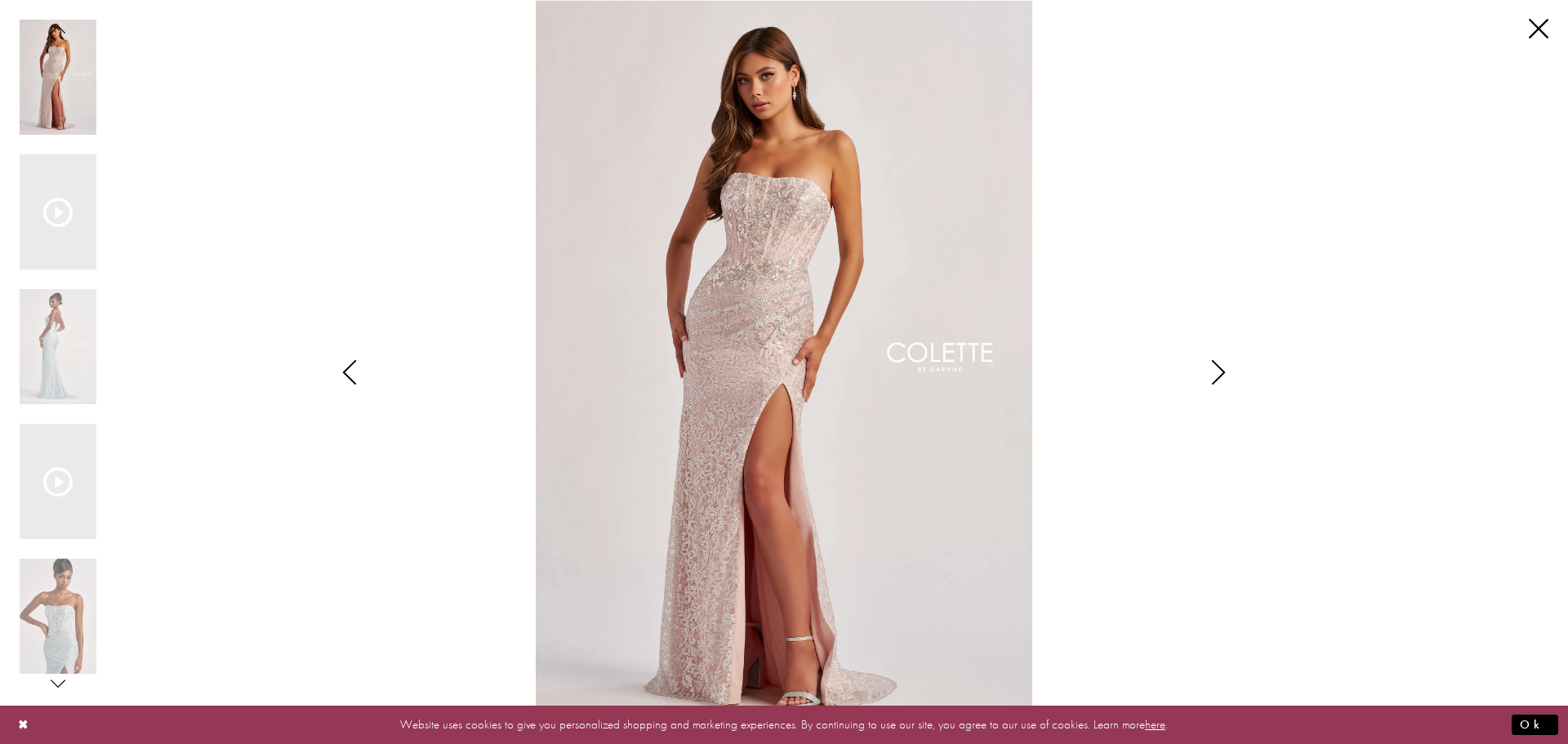
click at [1225, 368] on icon "Style CL8595 Colette by Daphne Views dialog" at bounding box center [1218, 372] width 40 height 24
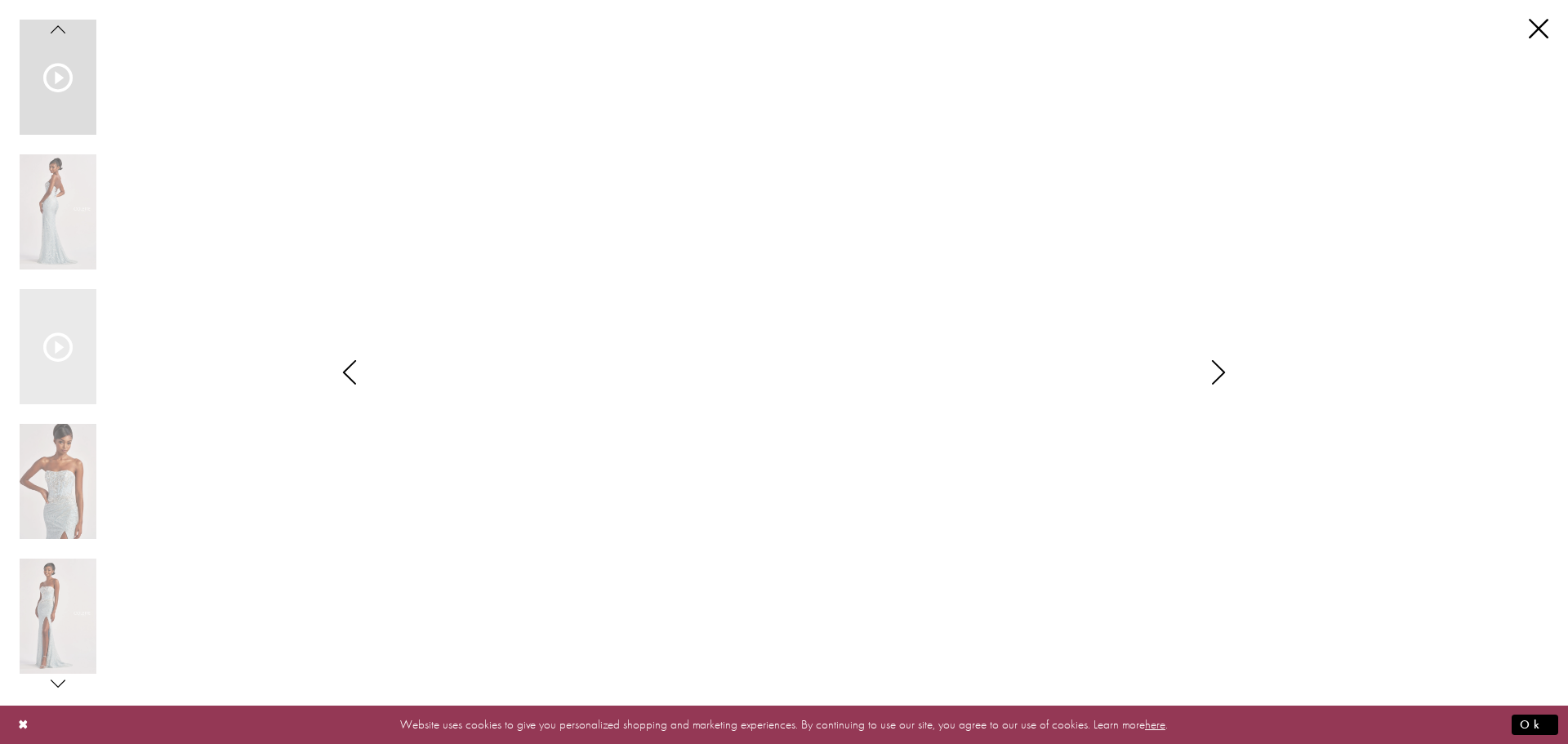
click at [1225, 368] on icon "Style CL8595 Colette by Daphne Views dialog" at bounding box center [1218, 372] width 40 height 24
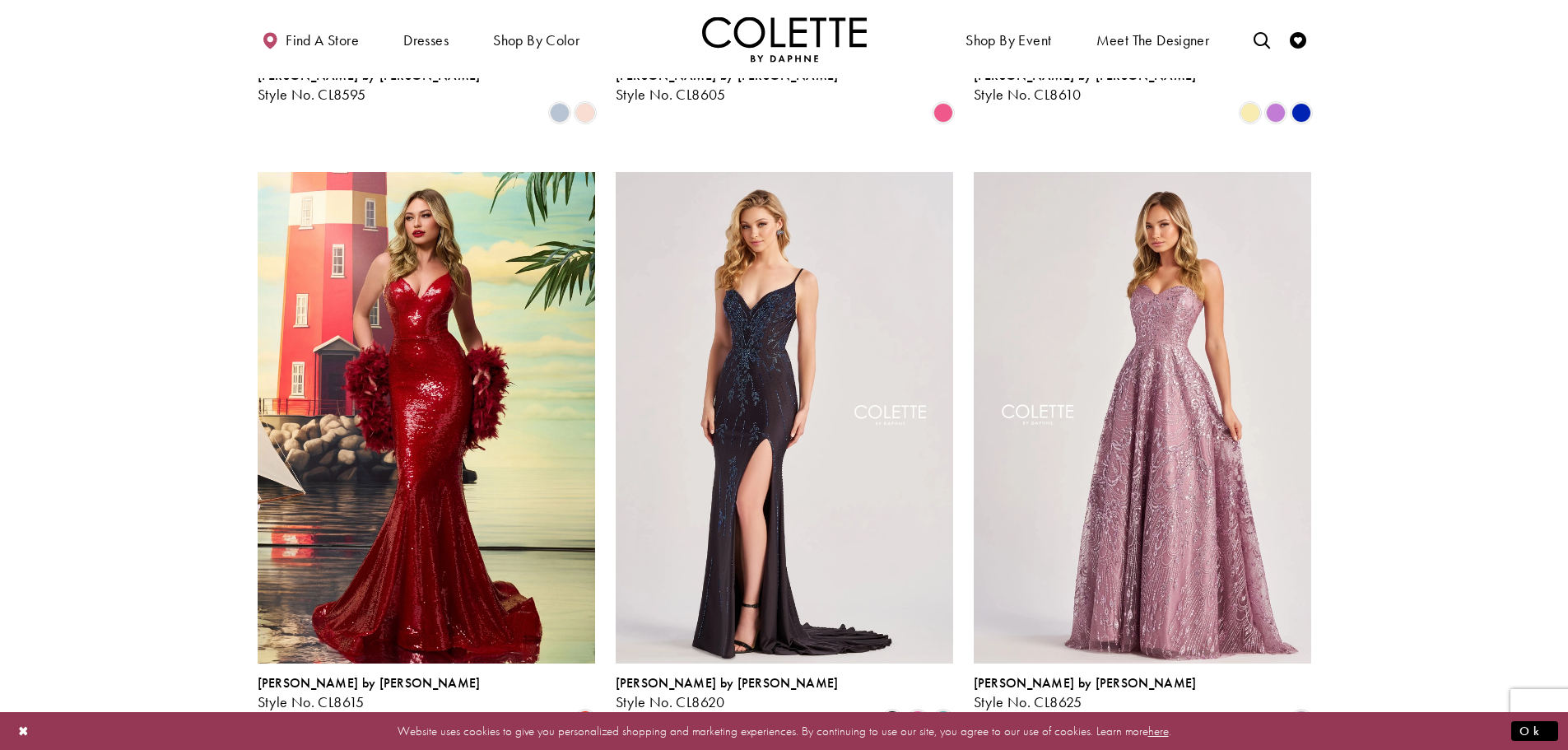
scroll to position [2151, 0]
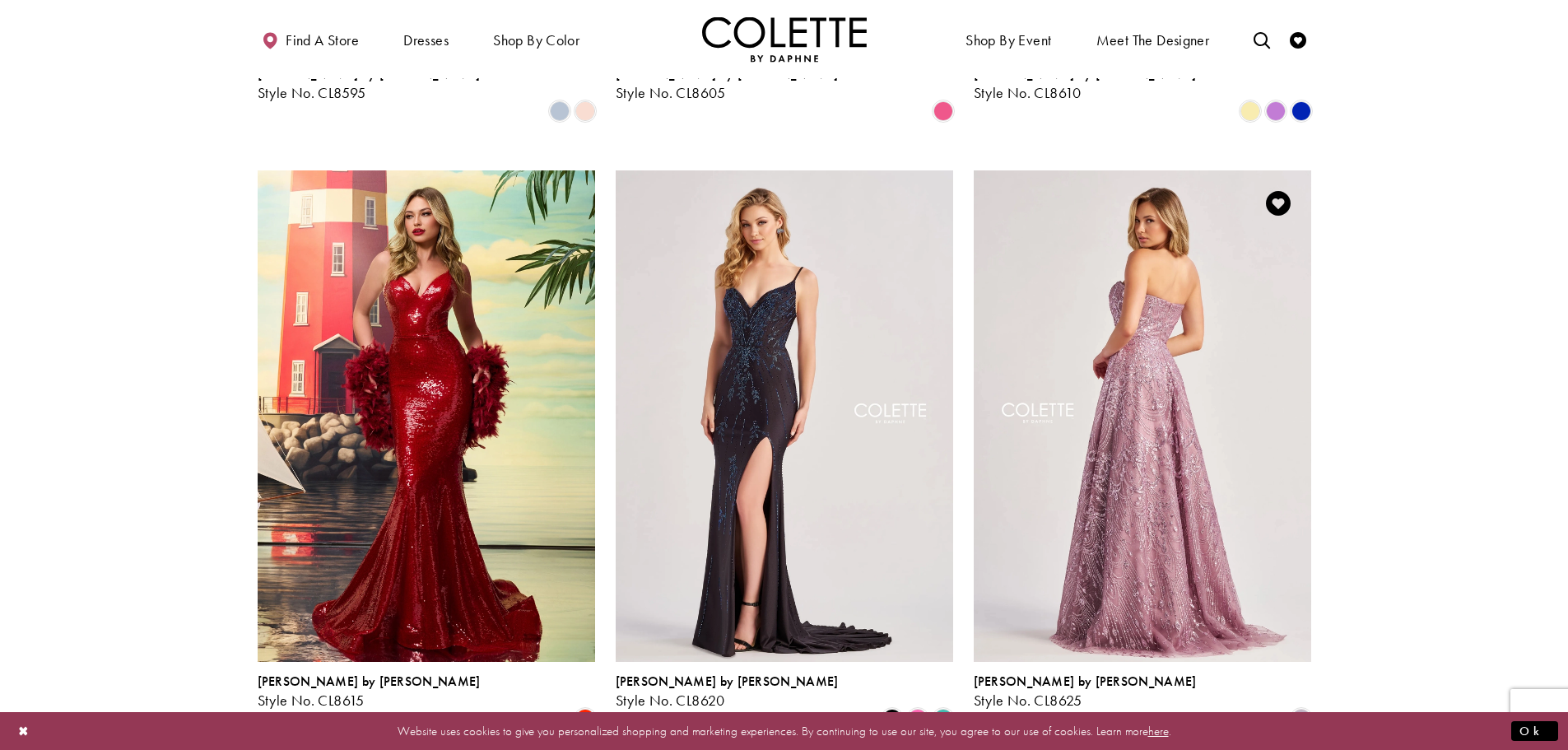
click at [1168, 376] on img "Visit Colette by Daphne Style No. CL8625 Page" at bounding box center [1142, 416] width 337 height 491
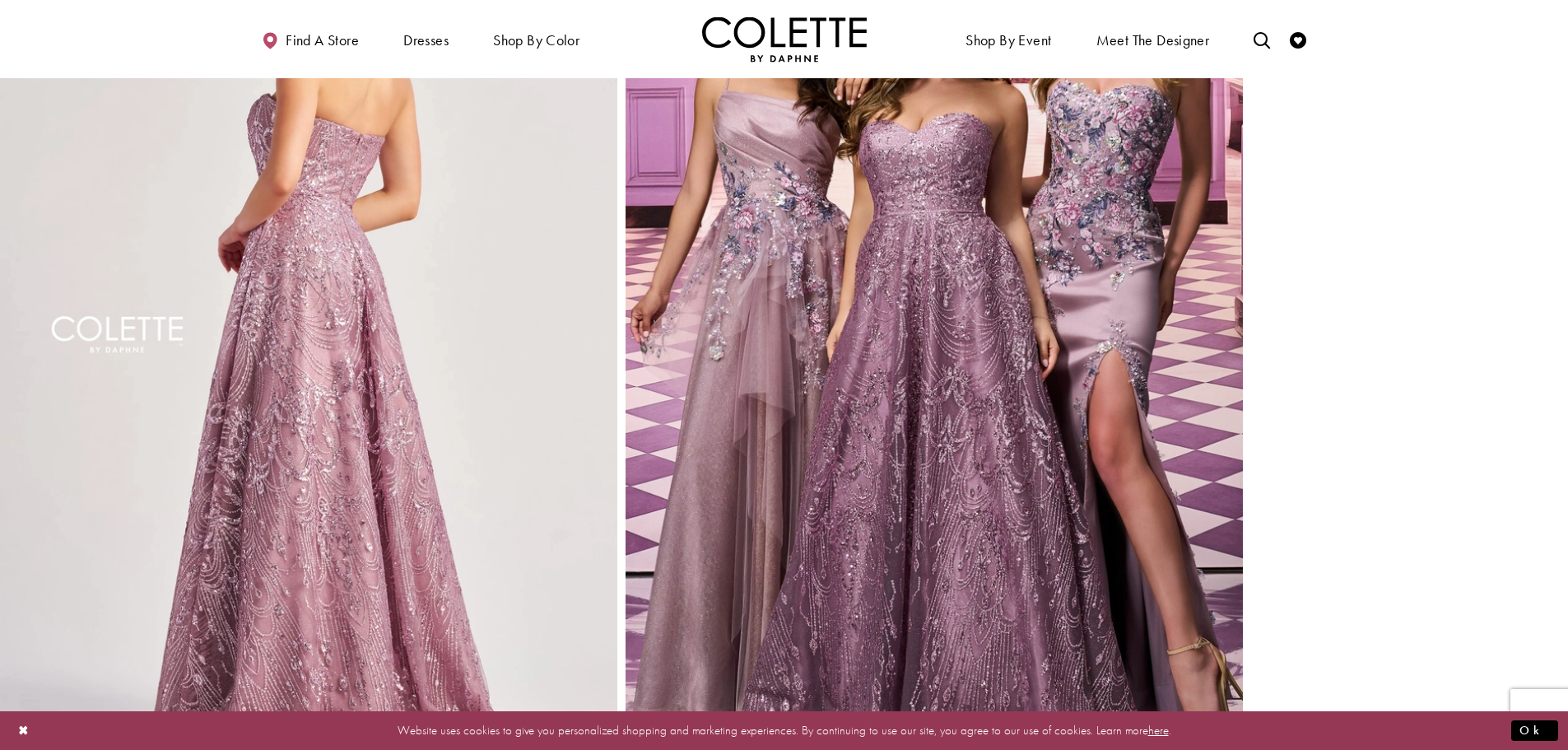
scroll to position [1152, 0]
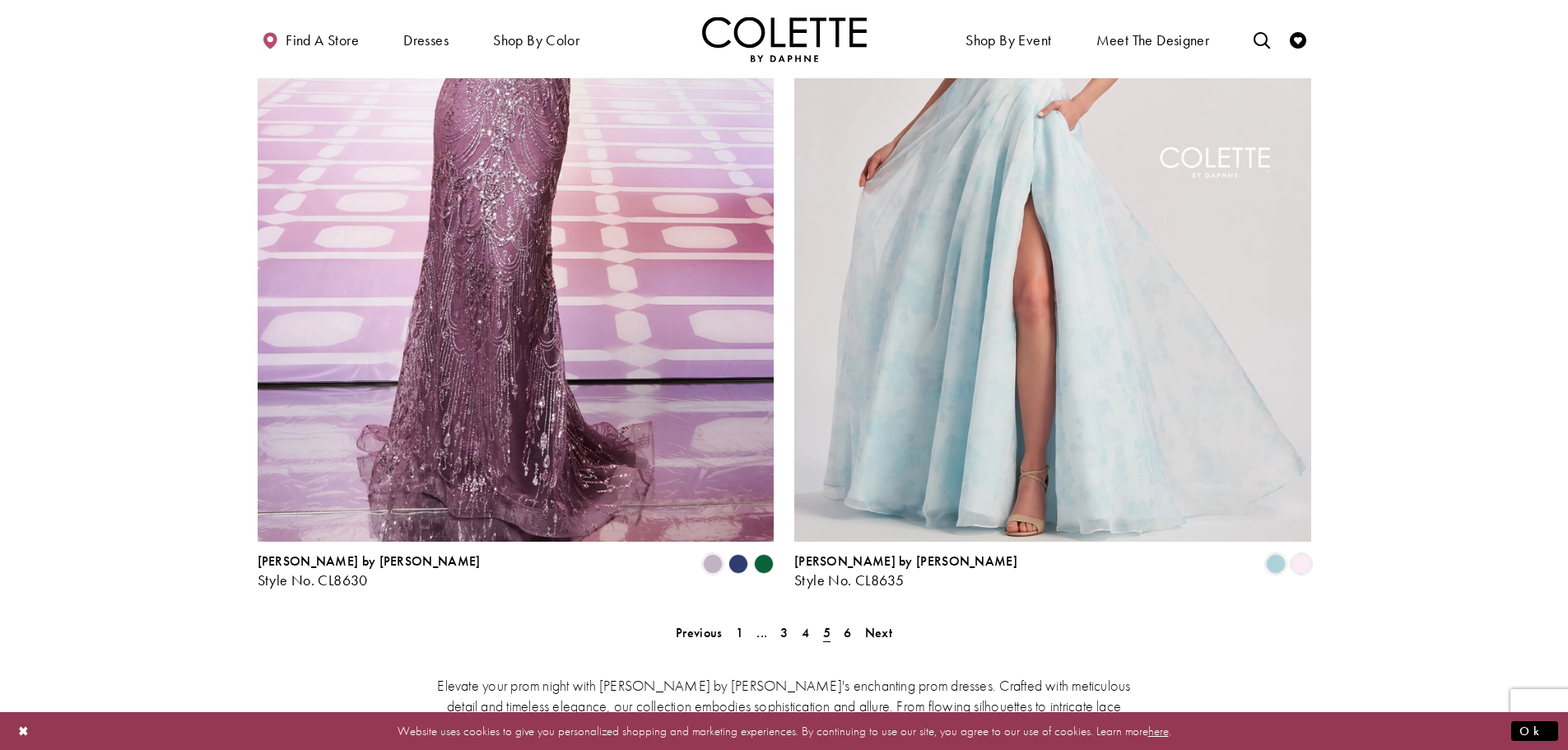
scroll to position [3140, 0]
click at [852, 620] on link "6" at bounding box center [848, 632] width 17 height 24
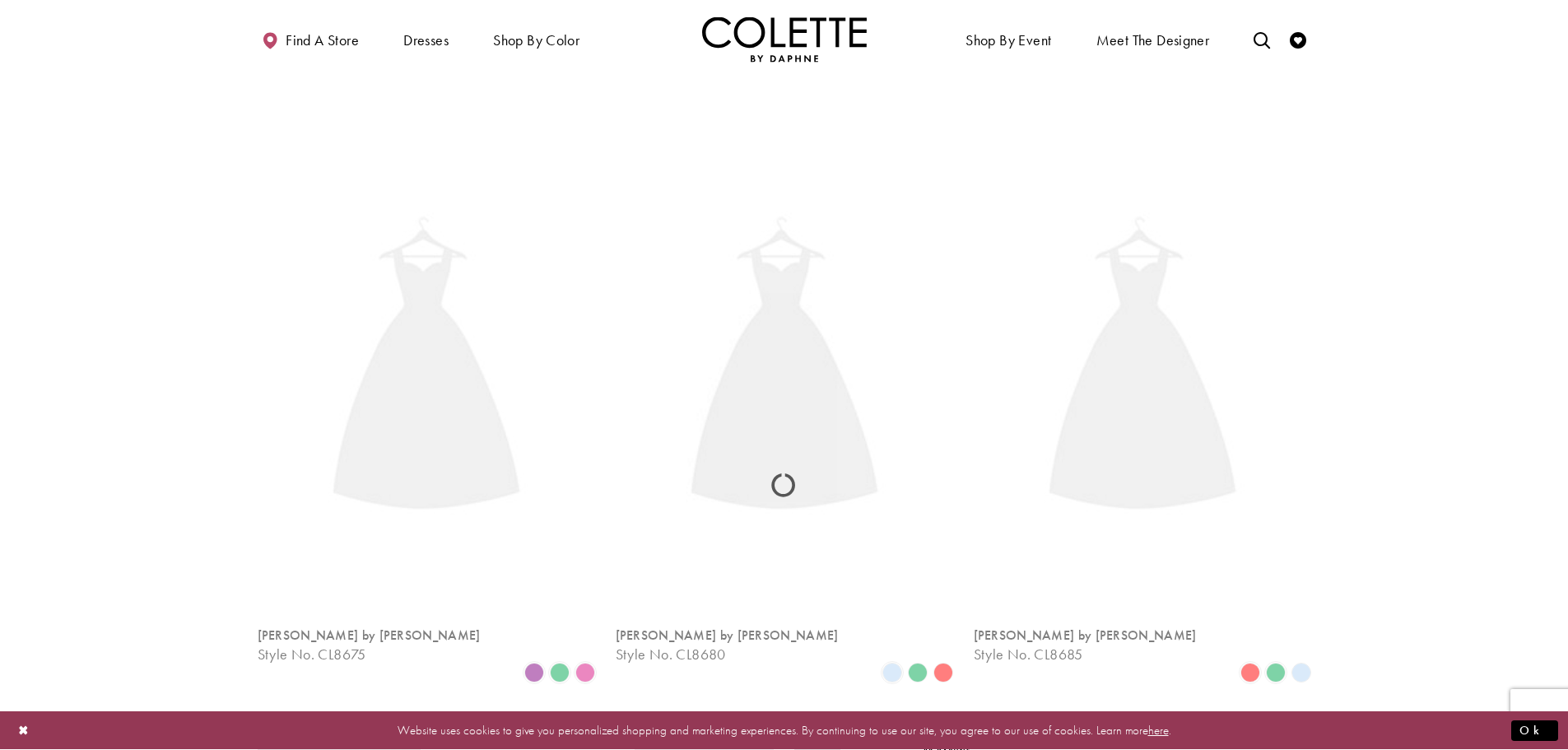
scroll to position [422, 0]
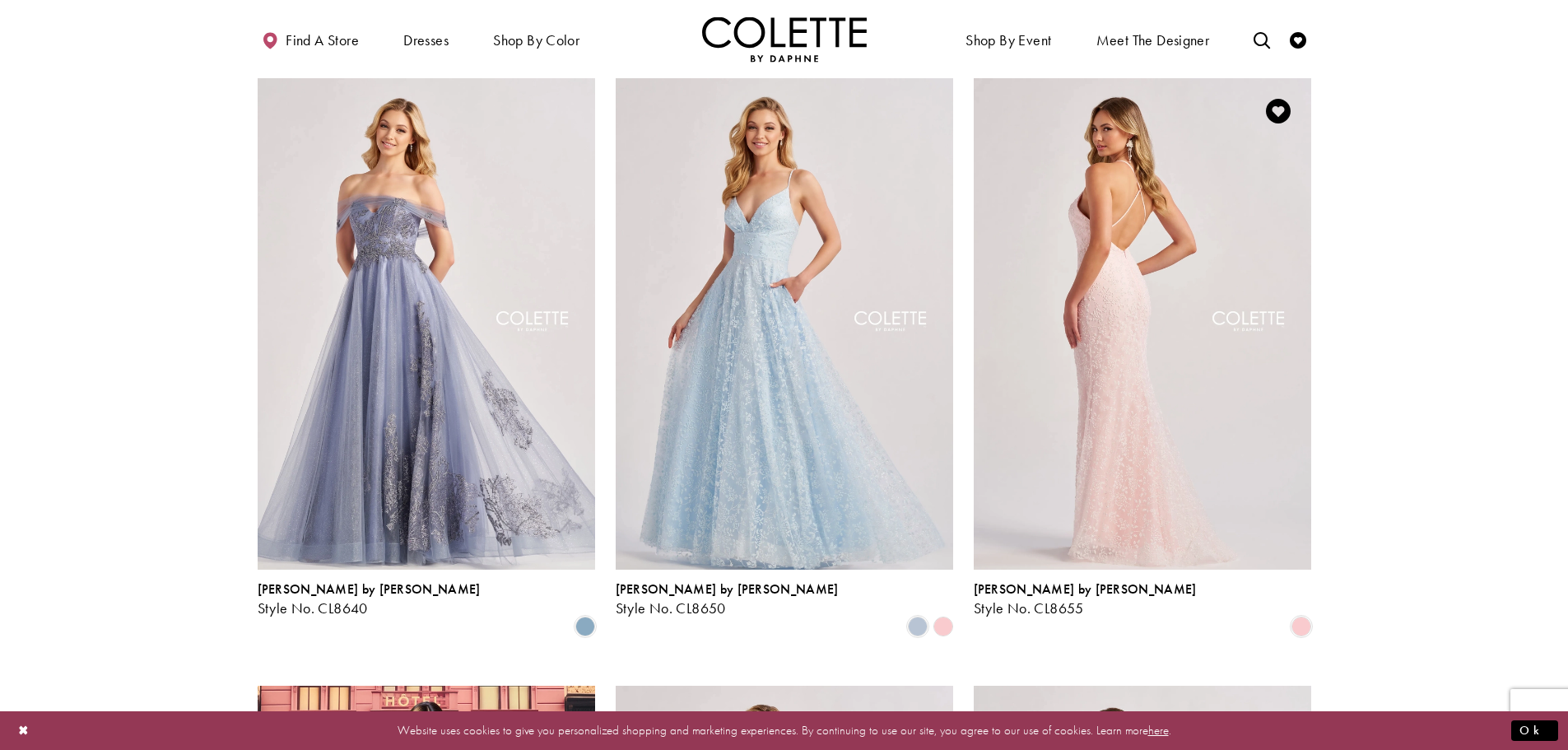
click at [1135, 369] on img "Visit Colette by Daphne Style No. CL8655 Page" at bounding box center [1142, 323] width 337 height 491
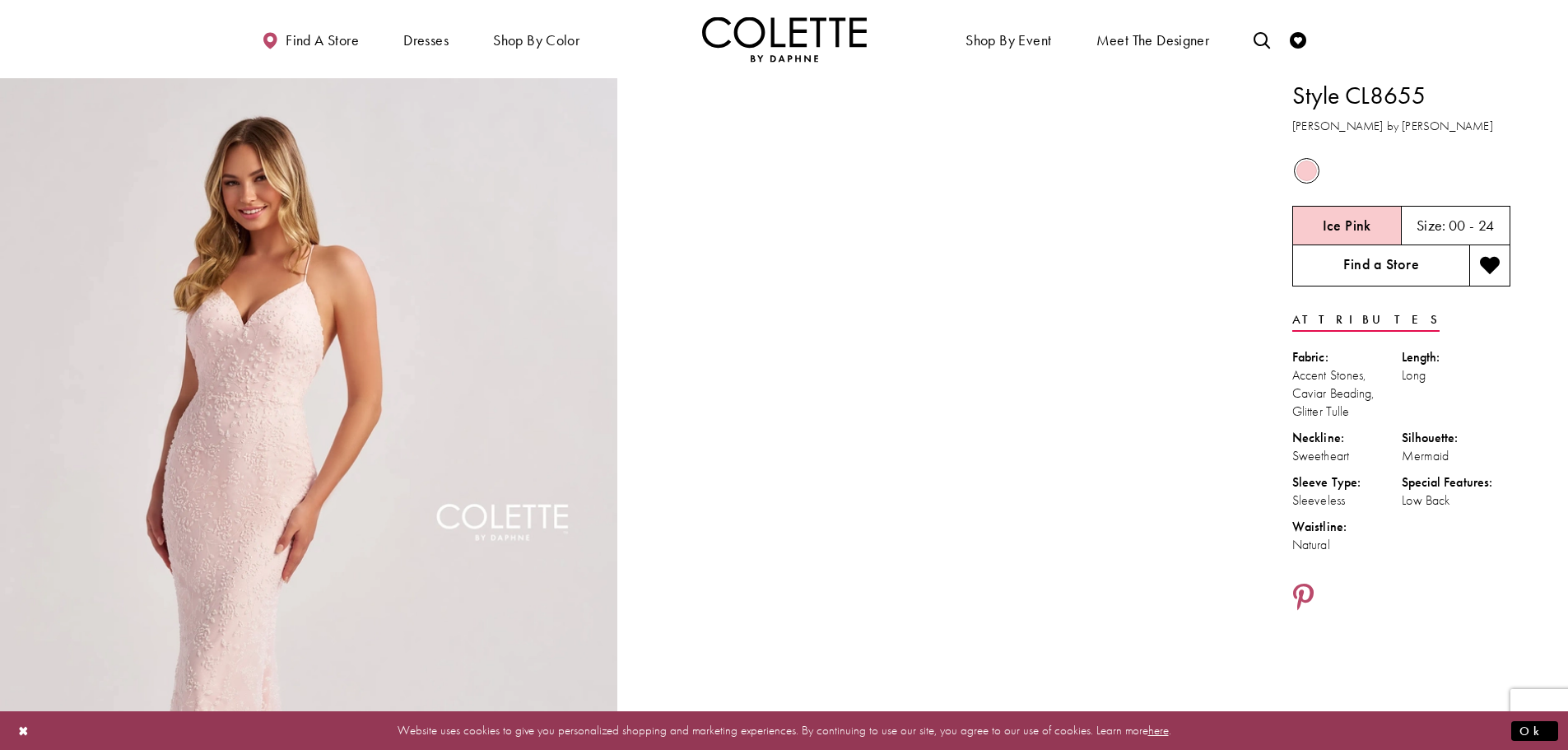
click at [1338, 276] on link "Find a Store" at bounding box center [1381, 265] width 177 height 41
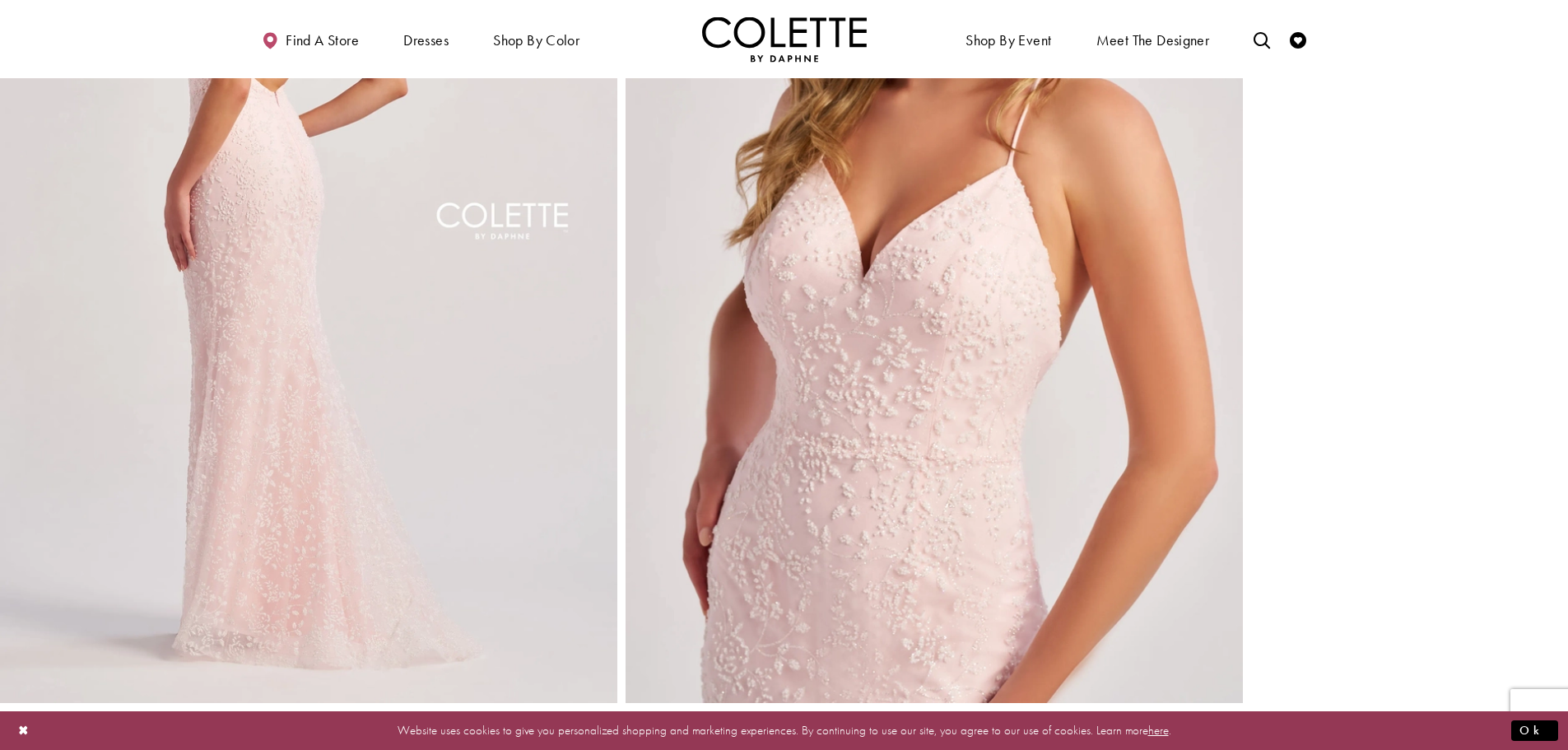
scroll to position [1235, 0]
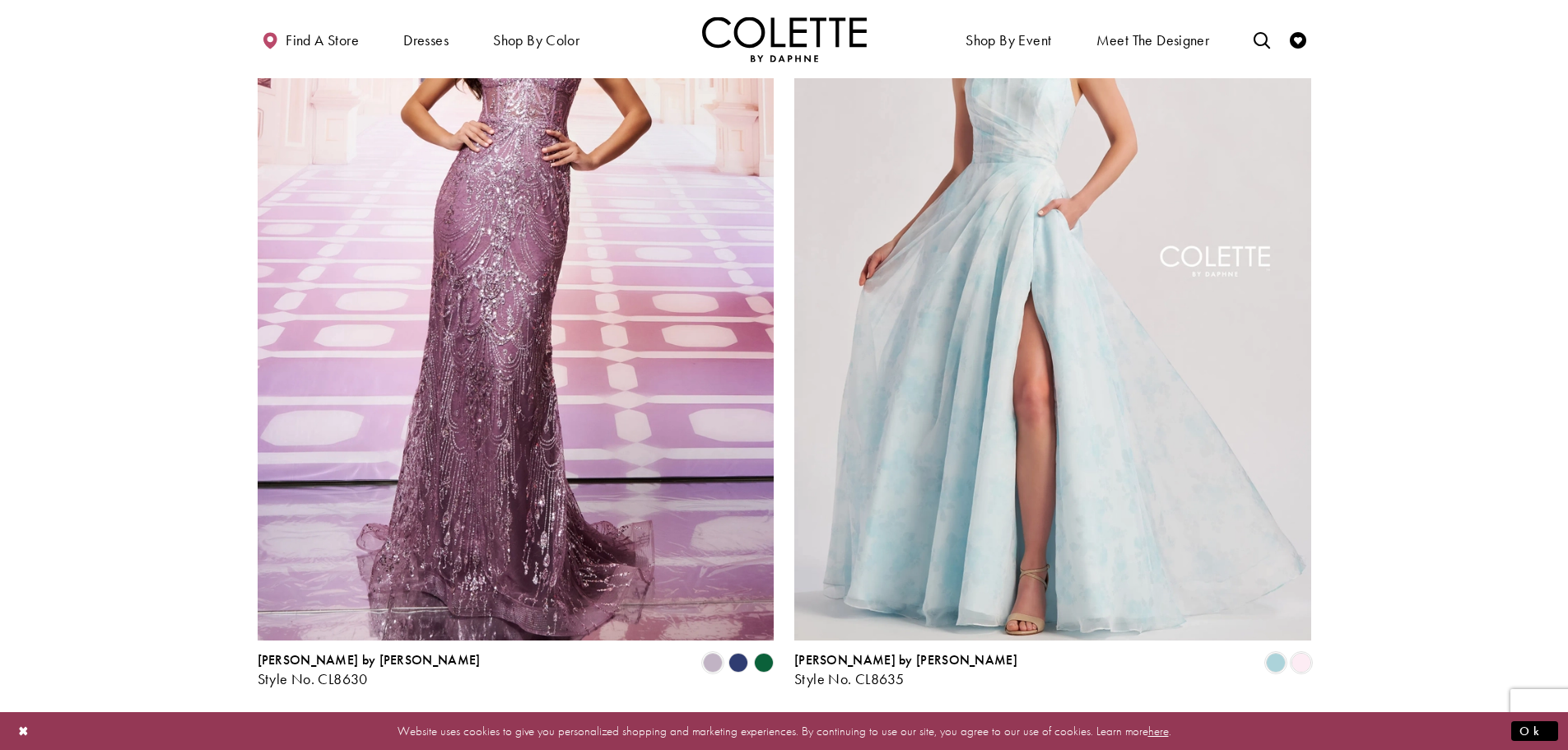
scroll to position [422, 0]
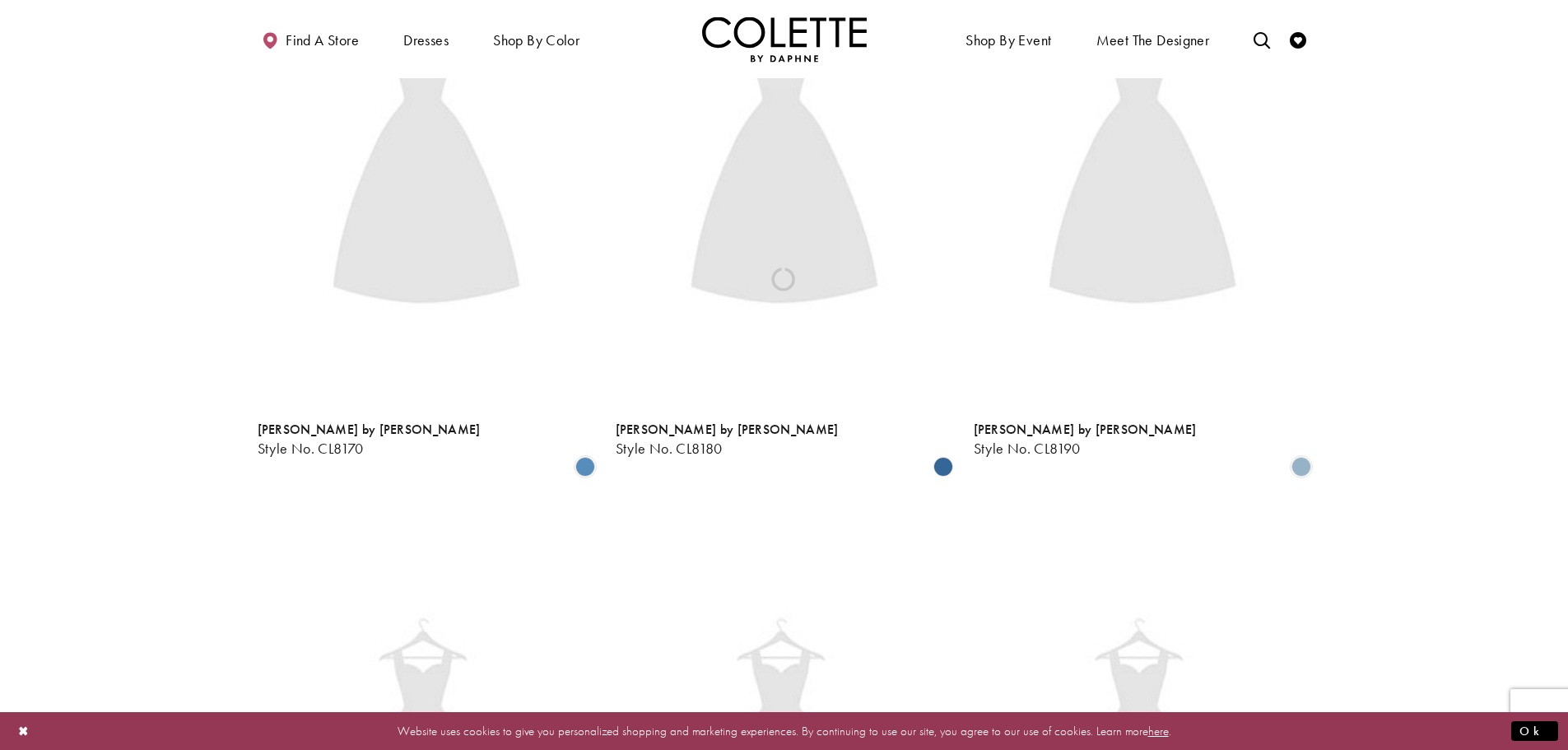
scroll to position [422, 0]
